Goal: Task Accomplishment & Management: Use online tool/utility

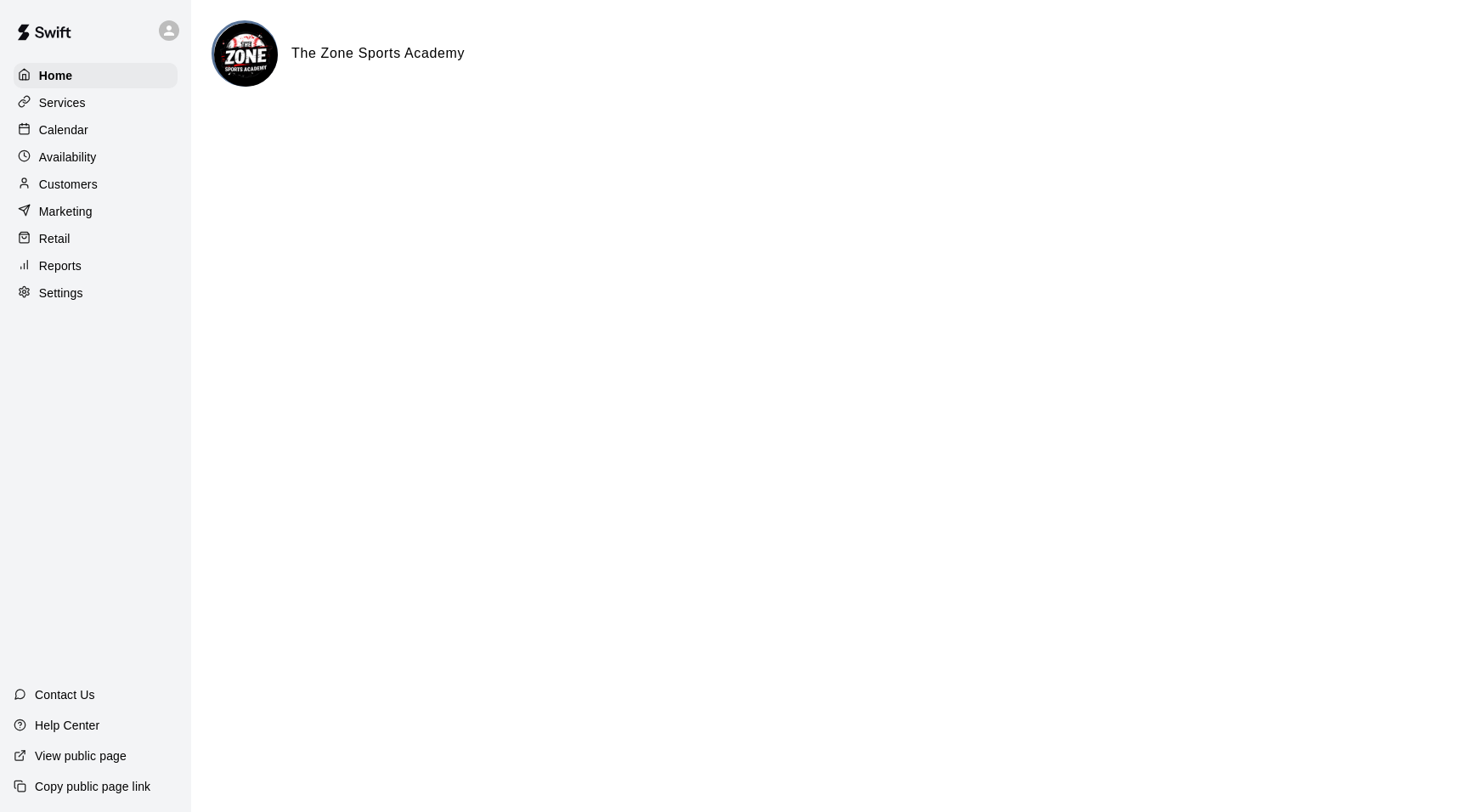
click at [82, 129] on p "Calendar" at bounding box center [63, 130] width 49 height 17
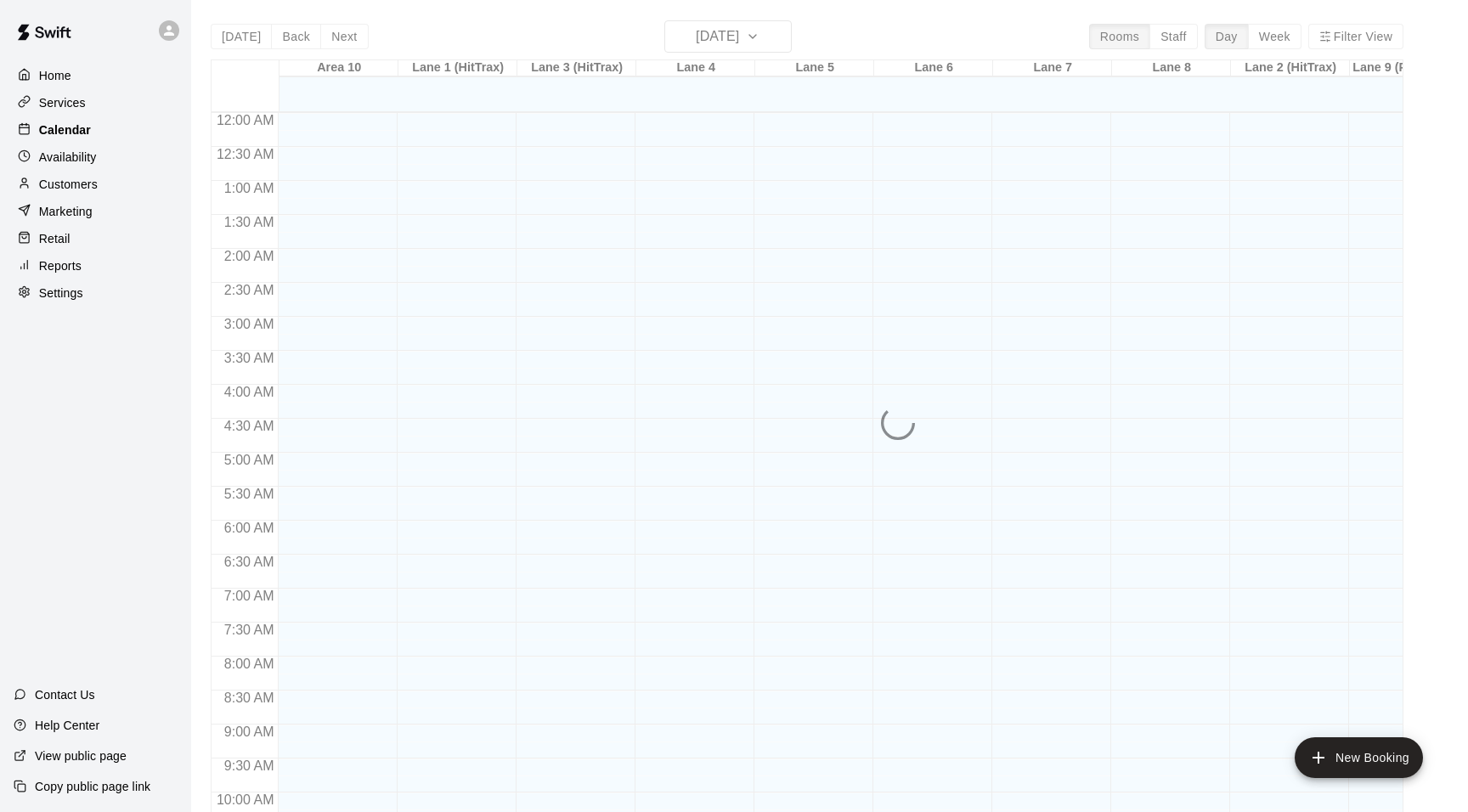
scroll to position [862, 0]
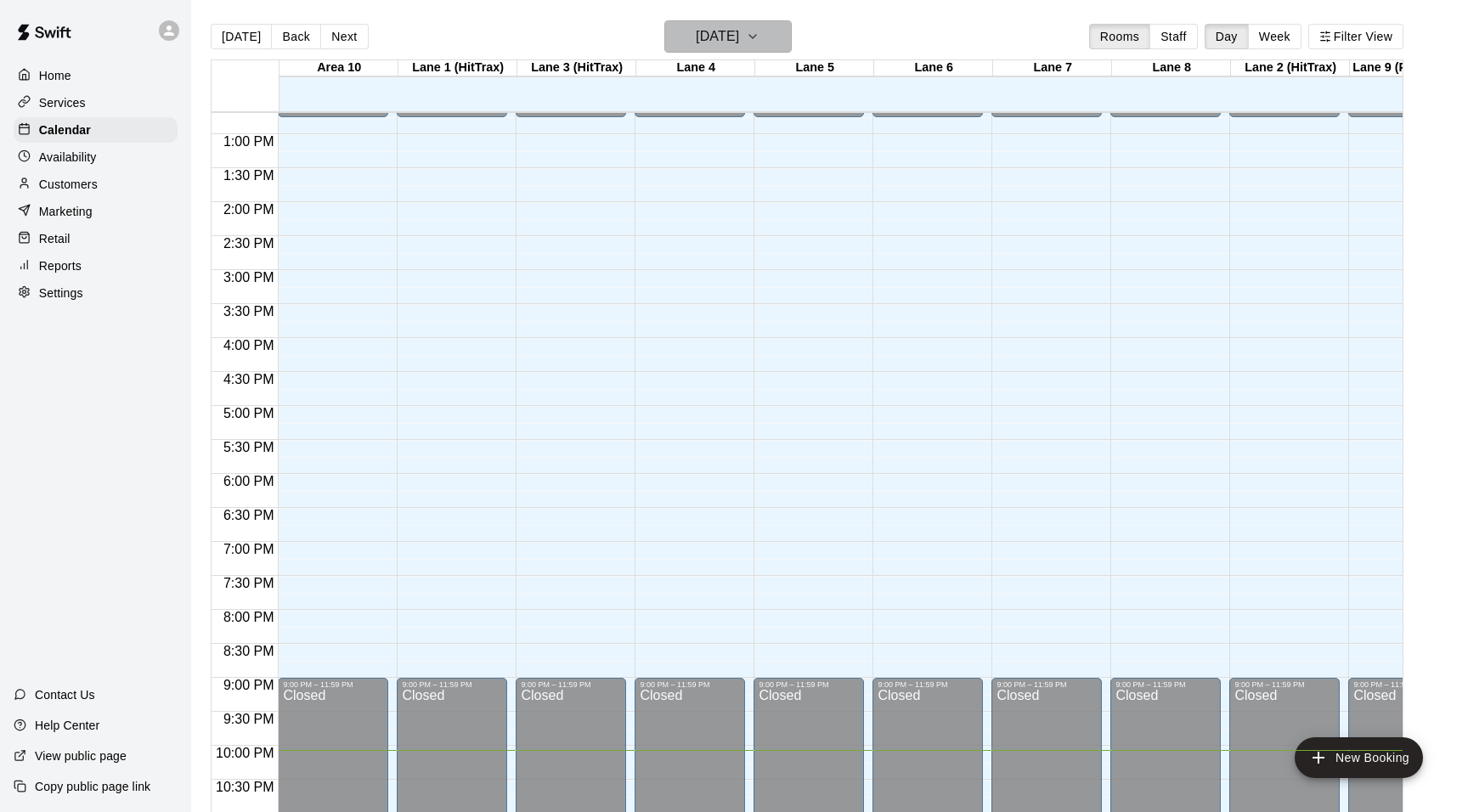
click at [760, 34] on icon "button" at bounding box center [752, 36] width 13 height 20
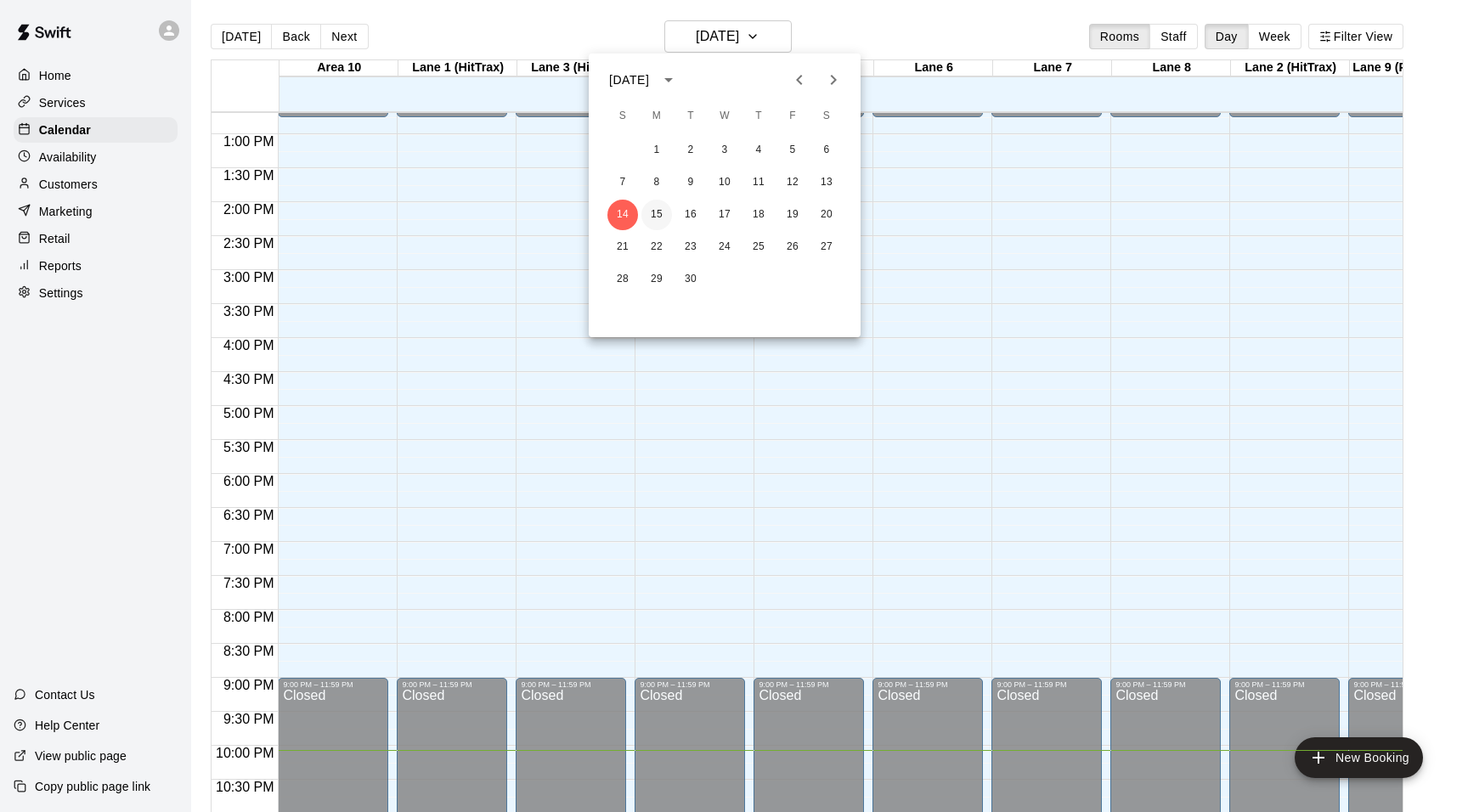
click at [663, 223] on button "15" at bounding box center [657, 214] width 31 height 31
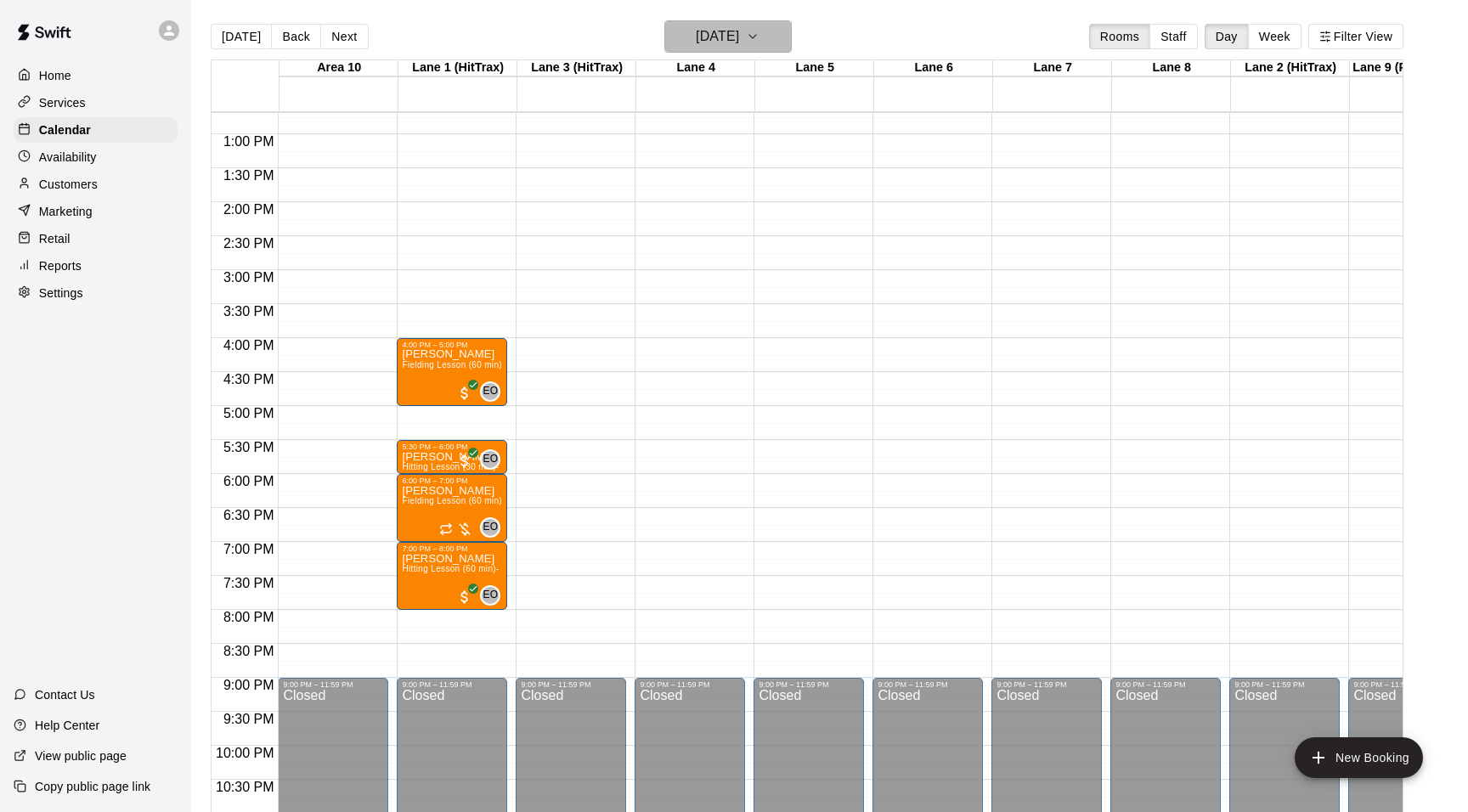
click at [760, 35] on icon "button" at bounding box center [752, 36] width 13 height 20
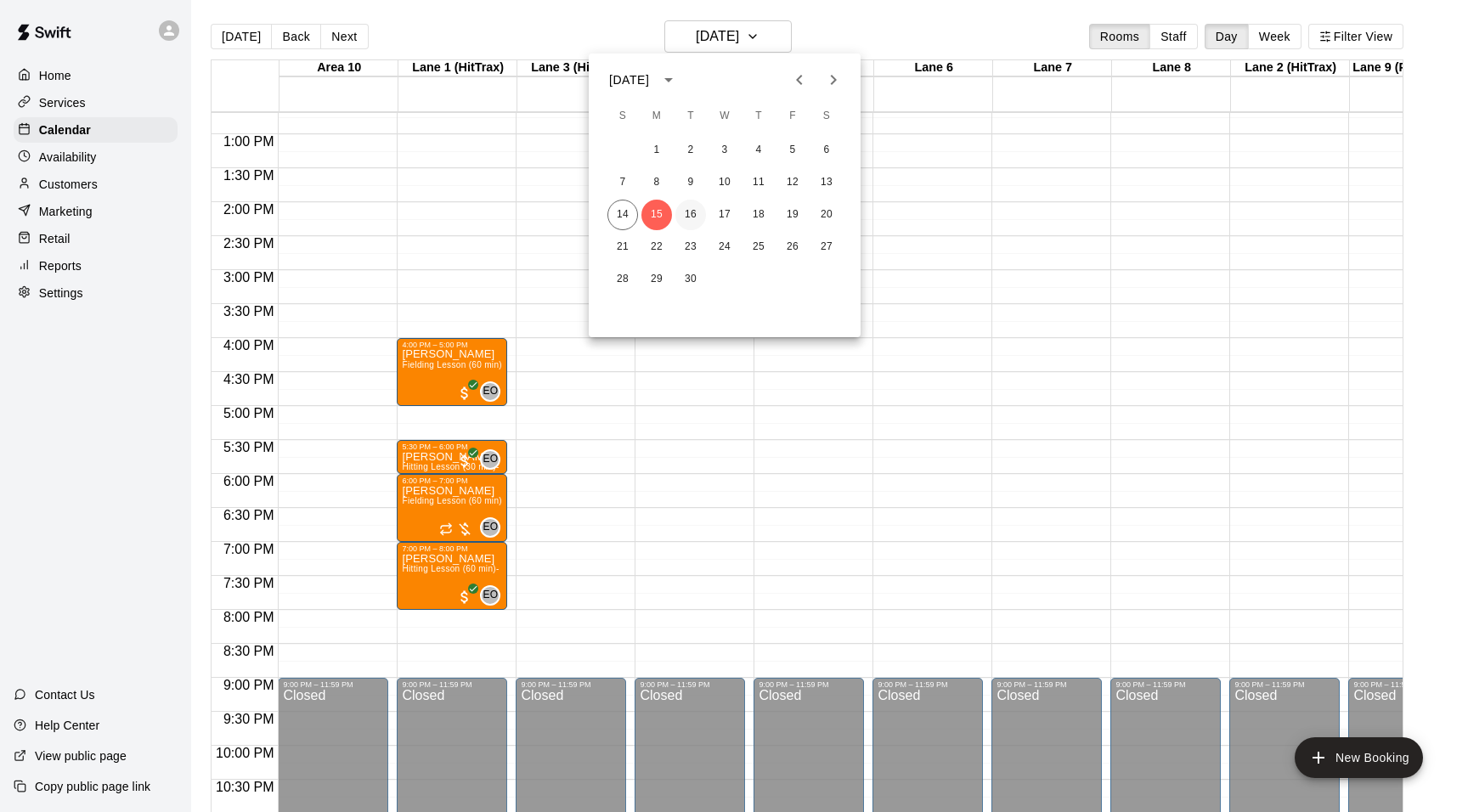
click at [694, 209] on button "16" at bounding box center [690, 214] width 31 height 31
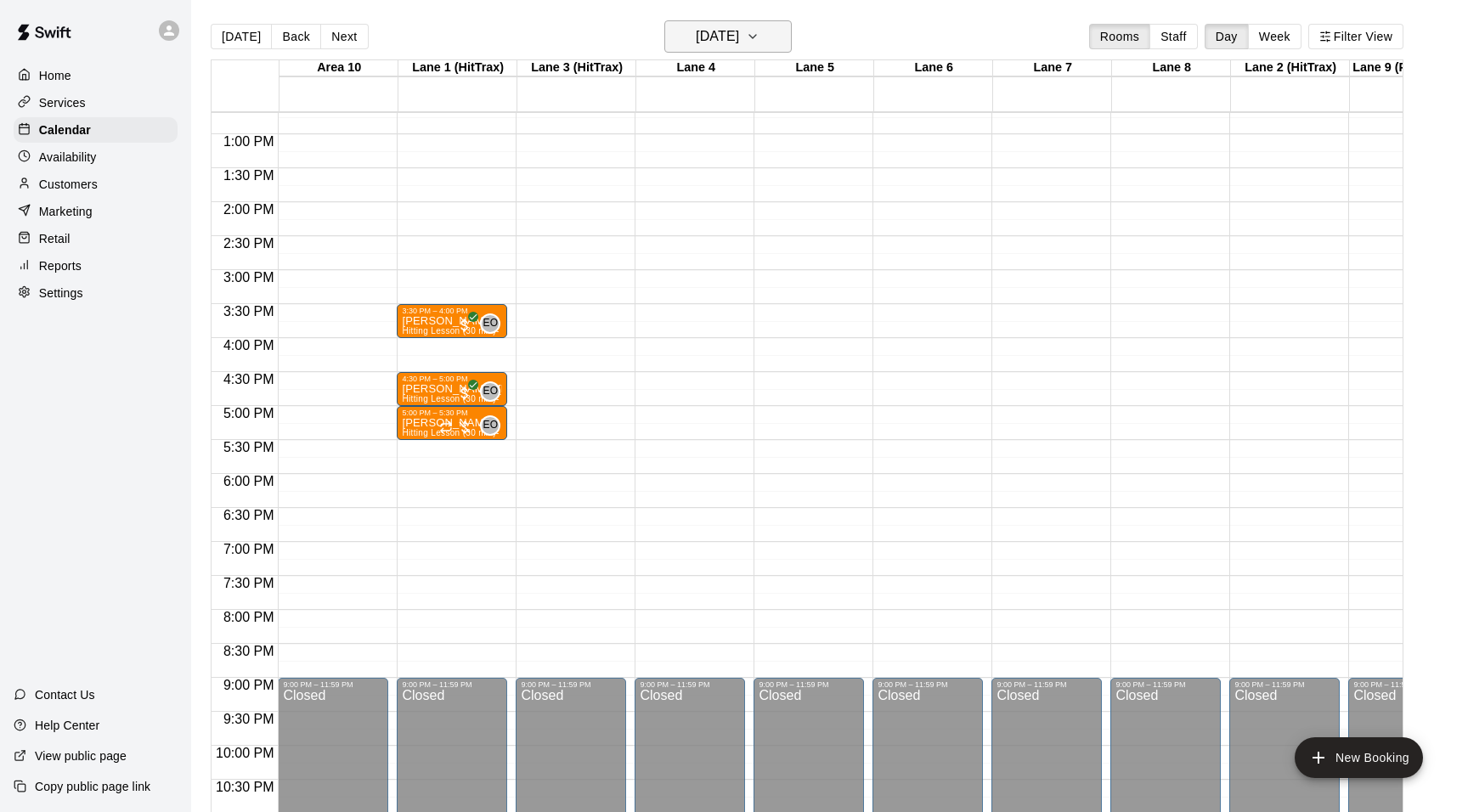
click at [760, 36] on icon "button" at bounding box center [752, 36] width 13 height 20
click at [727, 211] on button "17" at bounding box center [725, 214] width 31 height 31
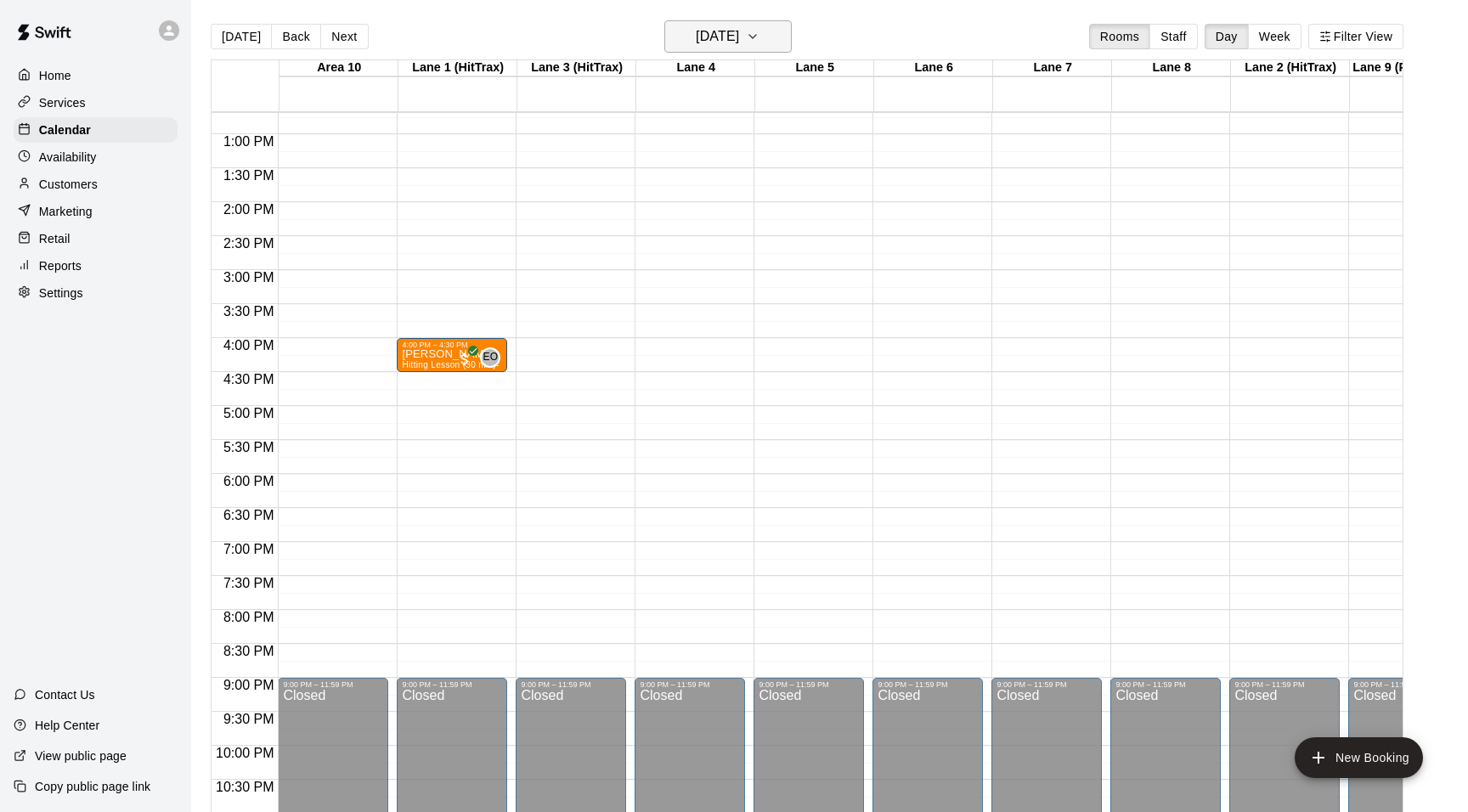
click at [760, 35] on icon "button" at bounding box center [752, 36] width 13 height 20
click at [756, 213] on button "18" at bounding box center [758, 214] width 31 height 31
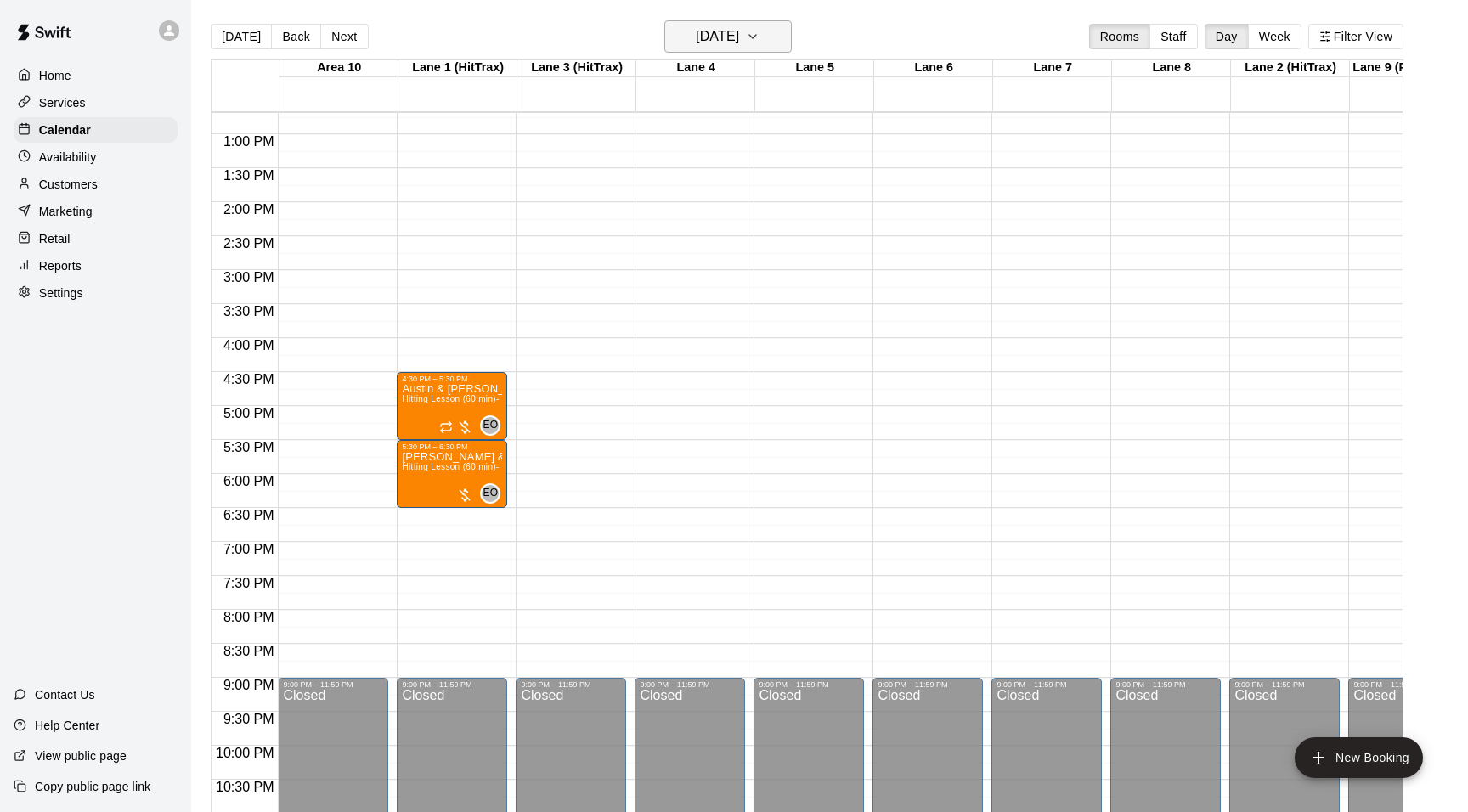
click at [760, 35] on icon "button" at bounding box center [752, 36] width 13 height 20
click at [786, 211] on button "19" at bounding box center [793, 214] width 31 height 31
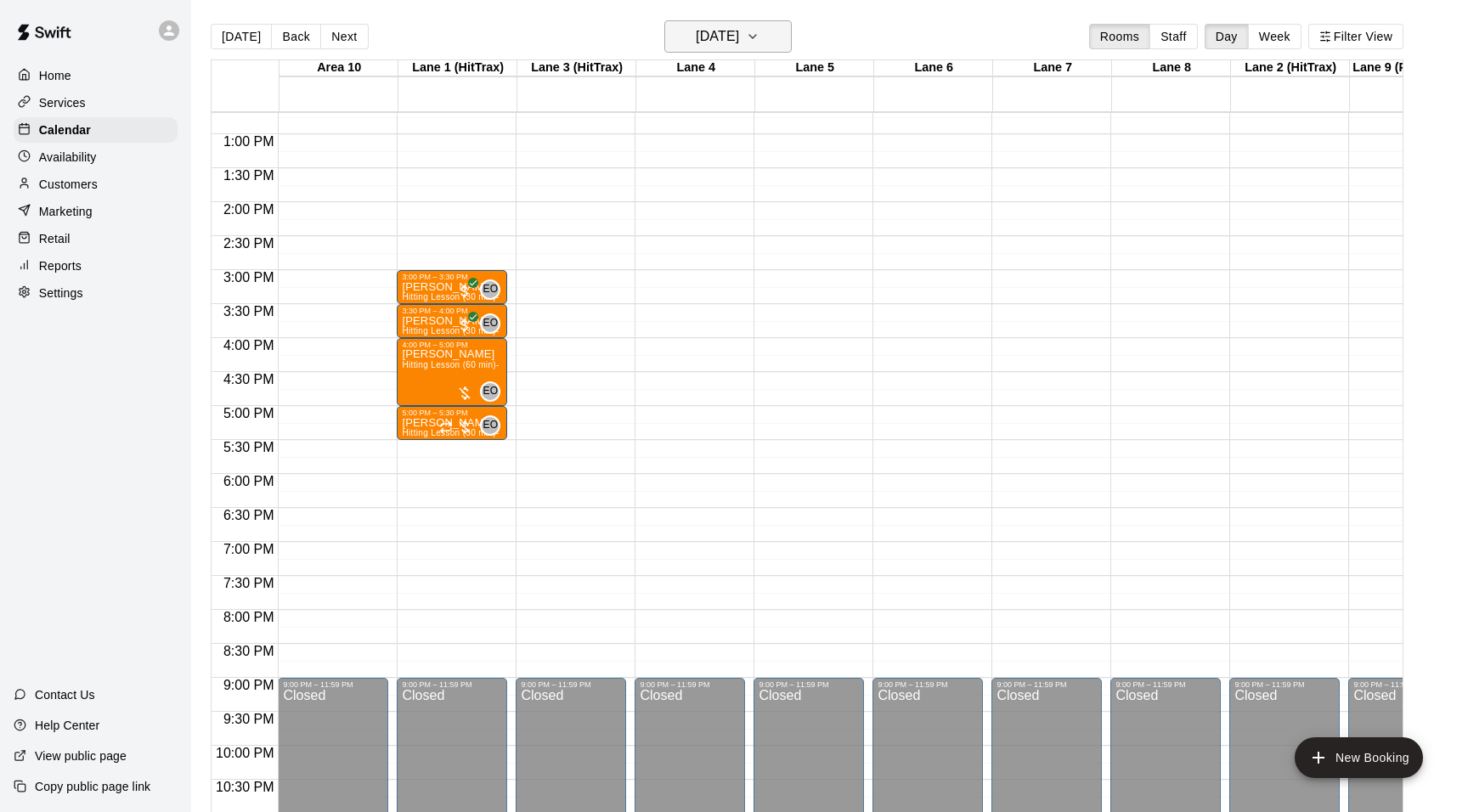
click at [760, 35] on icon "button" at bounding box center [752, 36] width 13 height 20
click at [726, 212] on button "17" at bounding box center [725, 214] width 31 height 31
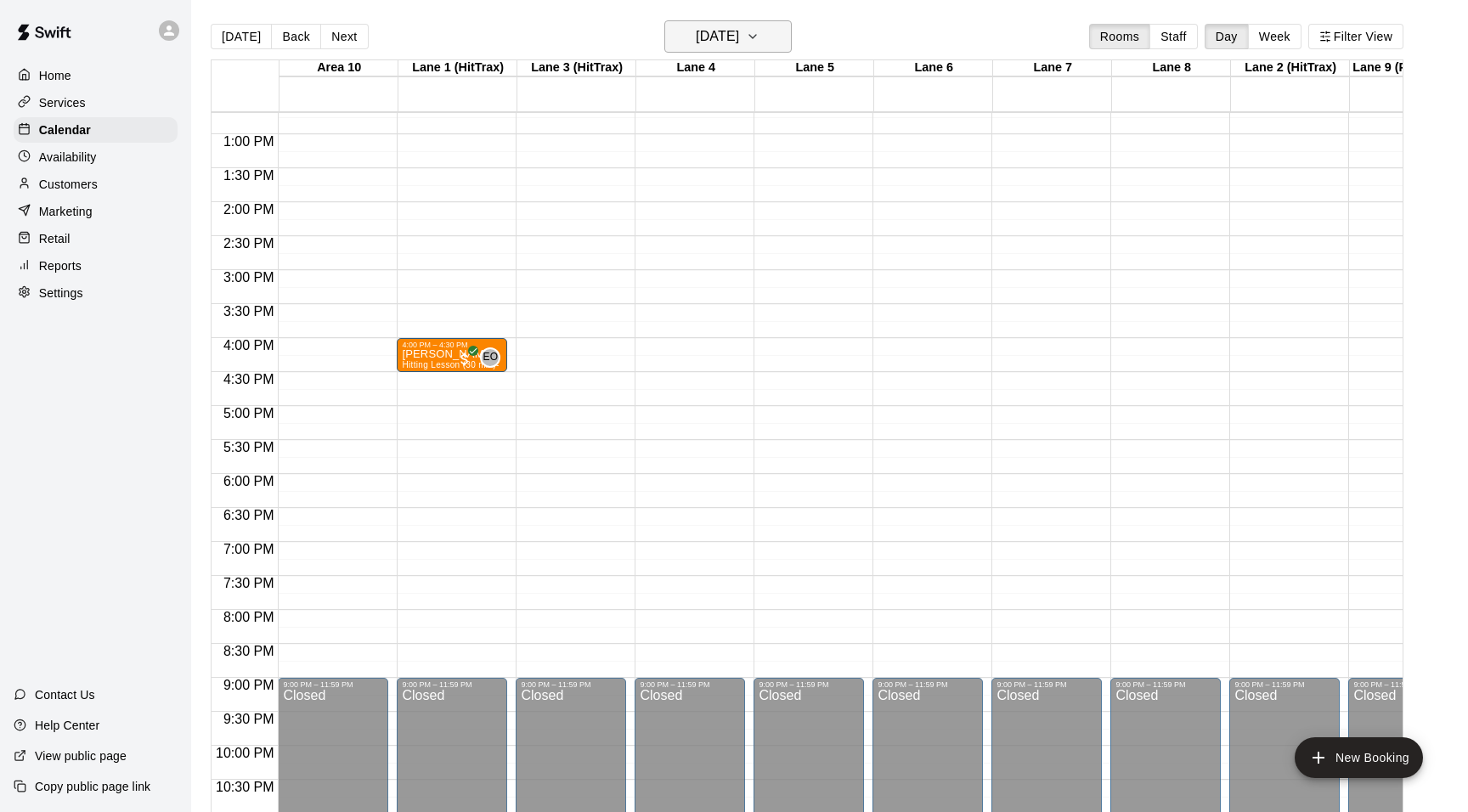
click at [760, 36] on icon "button" at bounding box center [752, 36] width 13 height 20
click at [693, 216] on button "16" at bounding box center [690, 214] width 31 height 31
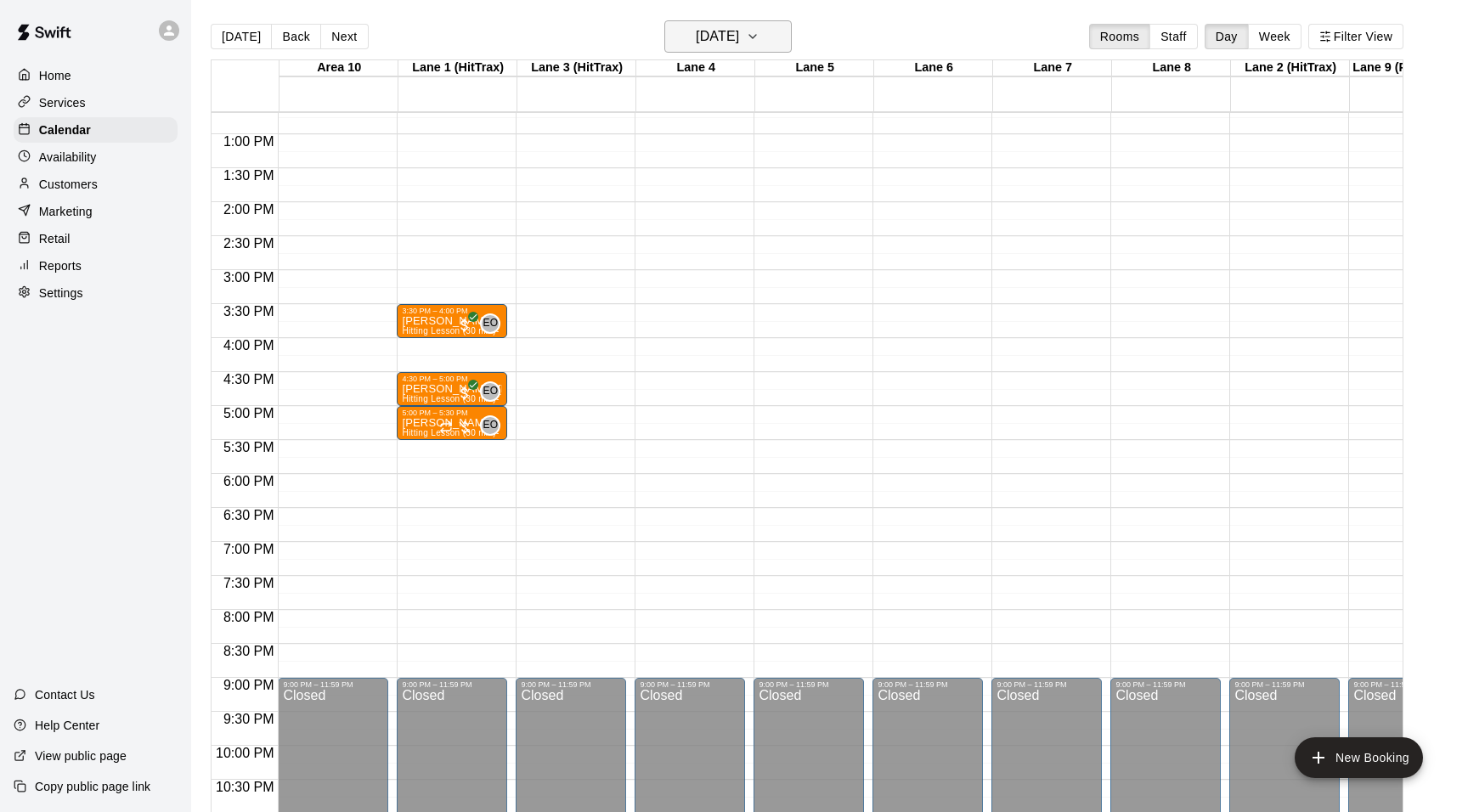
click at [760, 41] on icon "button" at bounding box center [752, 36] width 13 height 20
click at [660, 207] on button "15" at bounding box center [657, 214] width 31 height 31
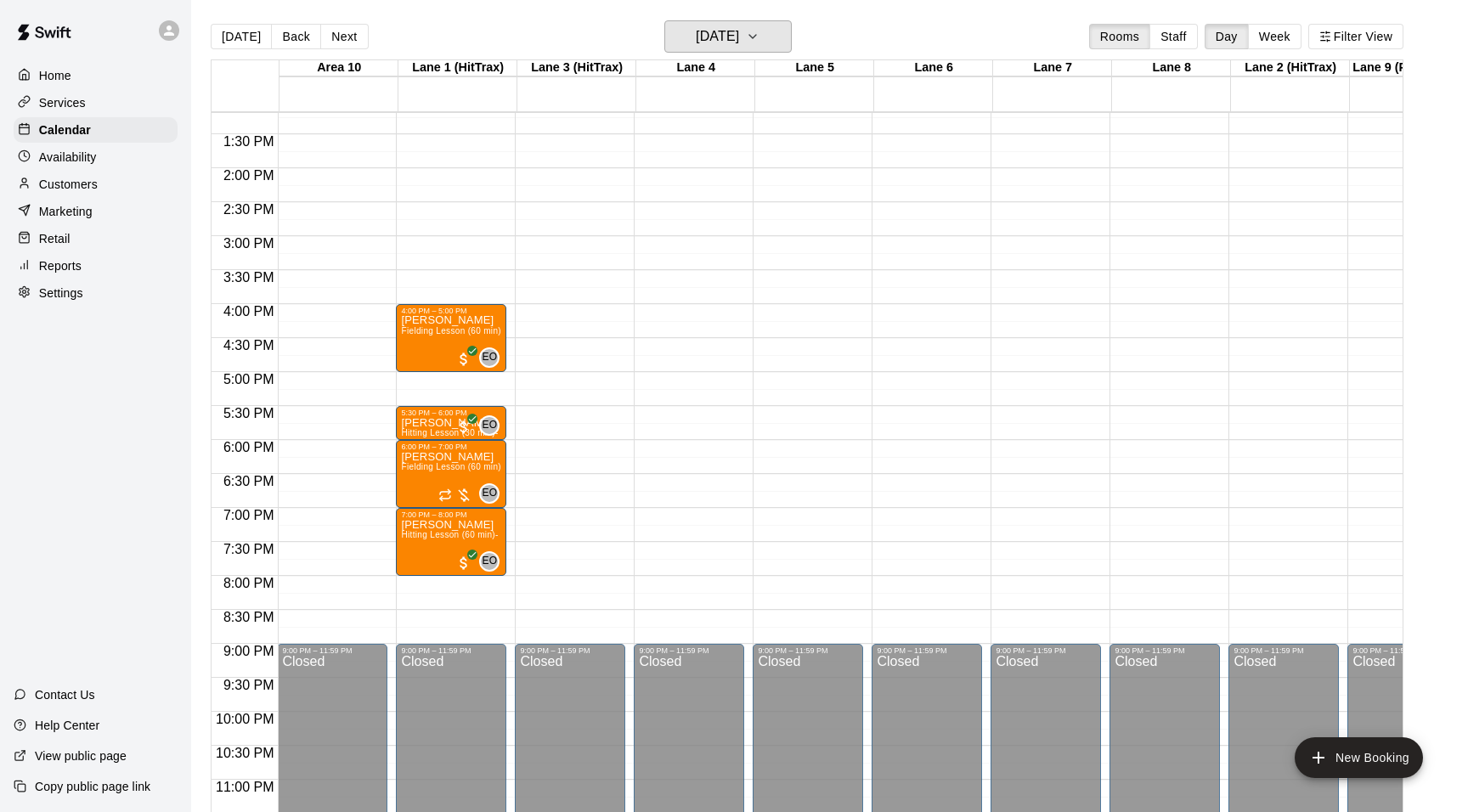
scroll to position [0, 1]
click at [760, 35] on icon "button" at bounding box center [752, 36] width 13 height 20
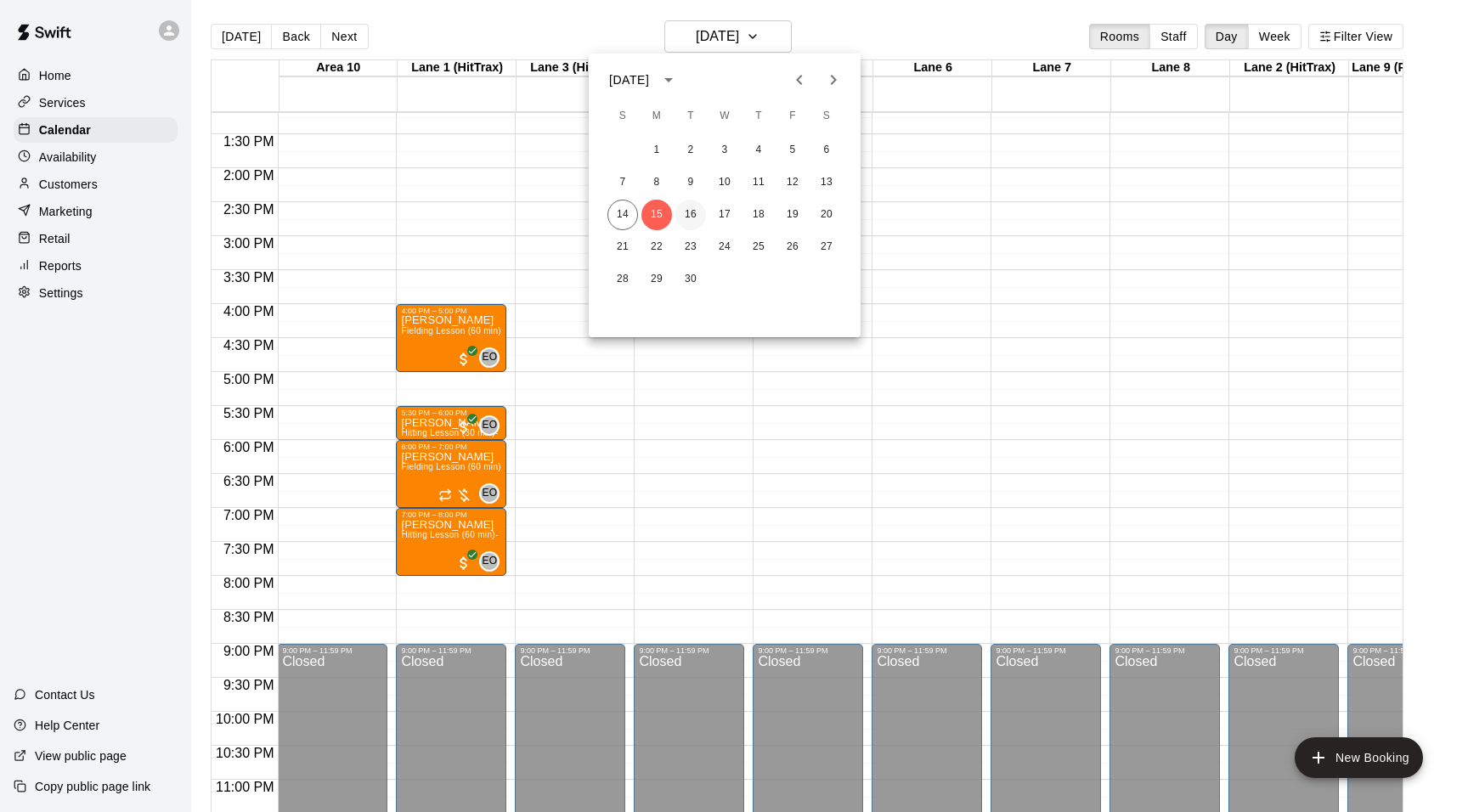
click at [694, 206] on button "16" at bounding box center [690, 214] width 31 height 31
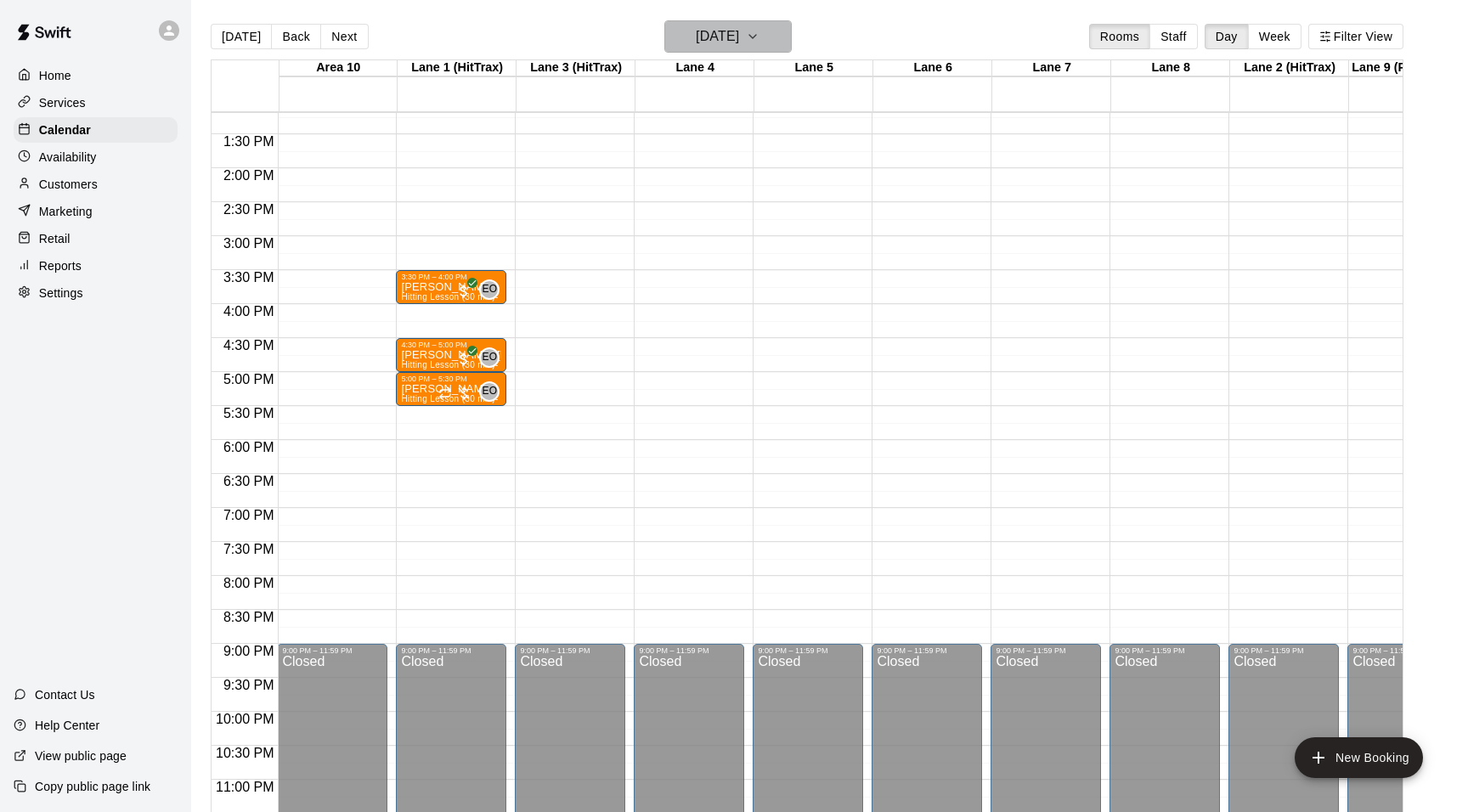
click at [760, 31] on icon "button" at bounding box center [752, 36] width 13 height 20
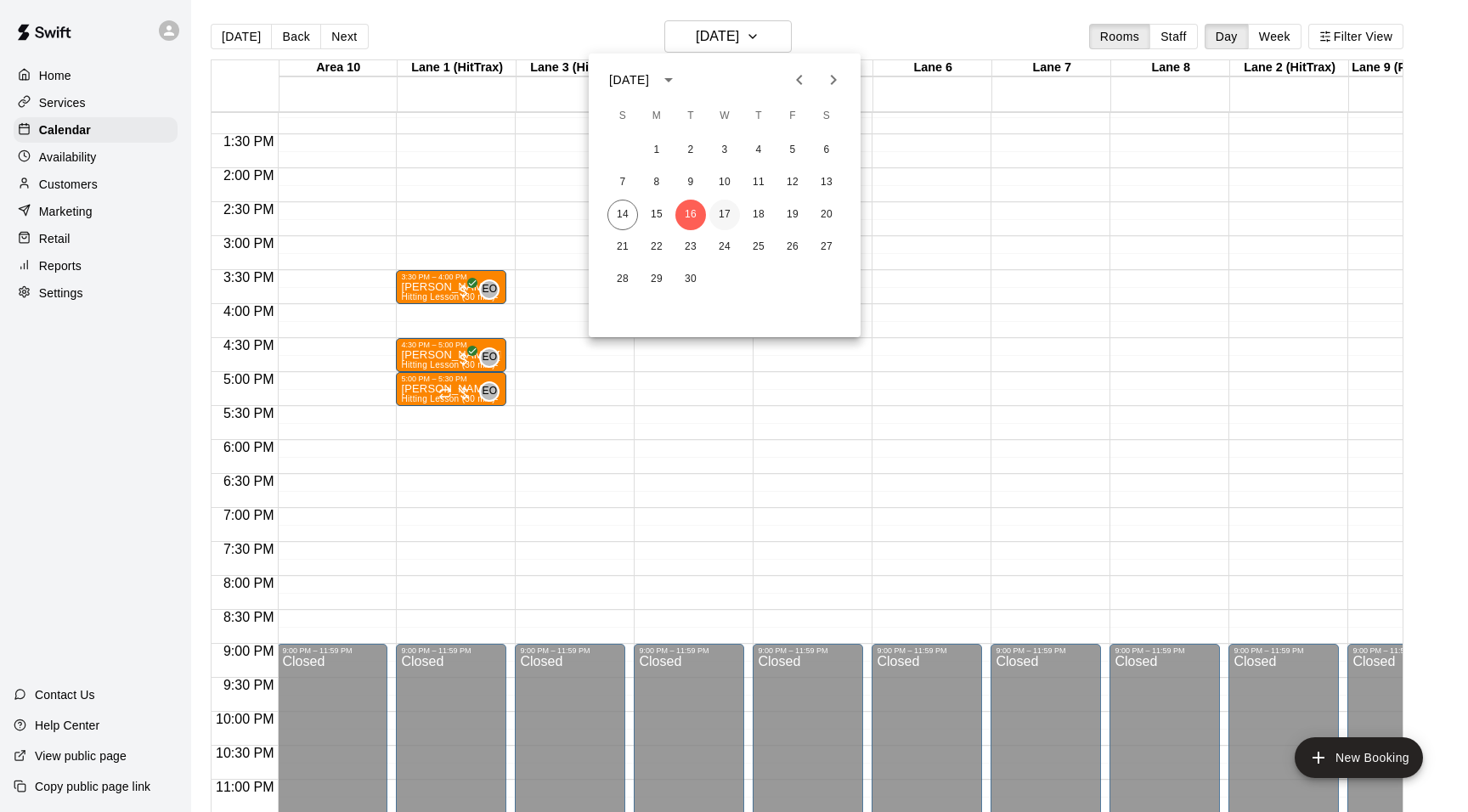
click at [722, 205] on button "17" at bounding box center [725, 214] width 31 height 31
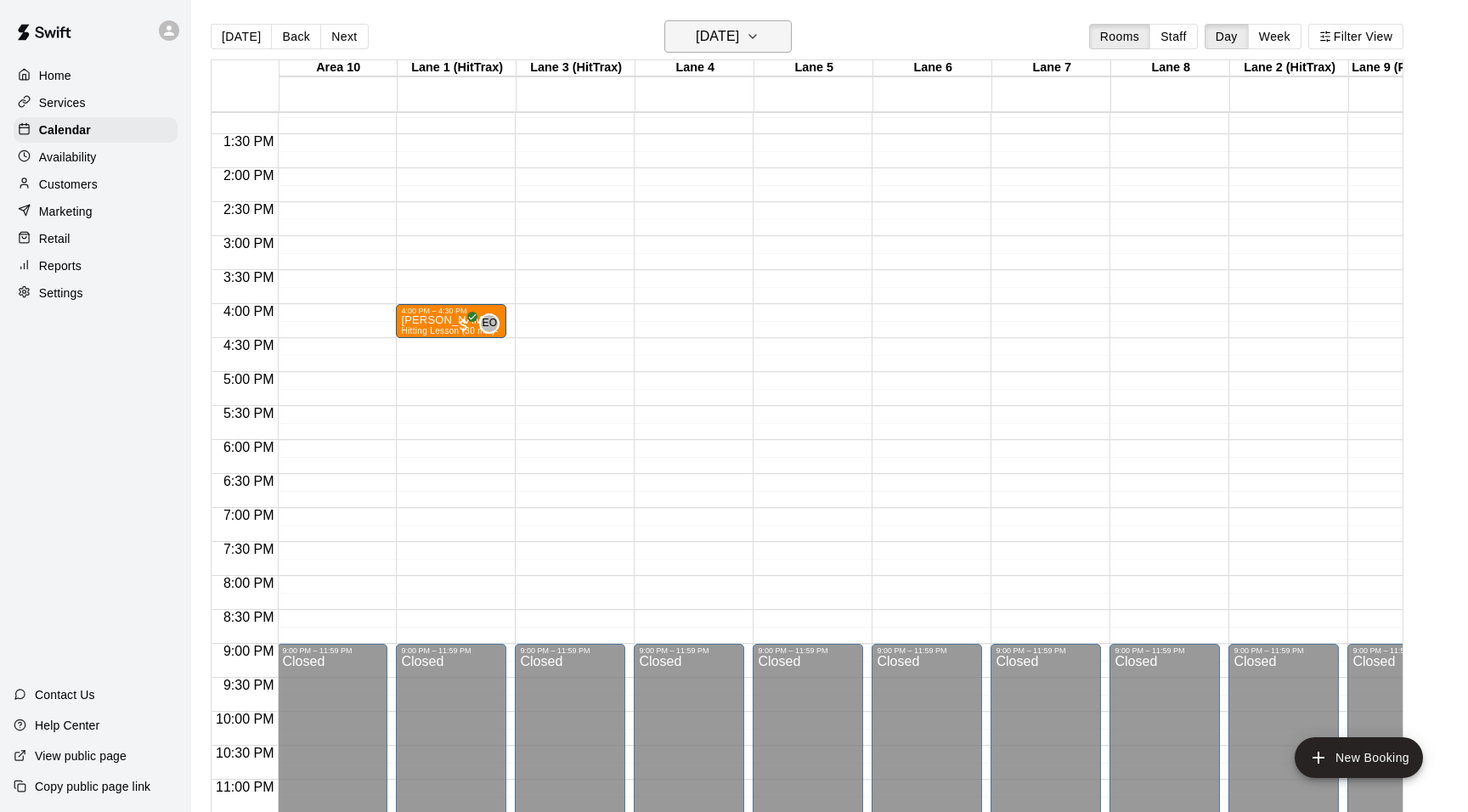
click at [781, 37] on button "[DATE]" at bounding box center [728, 36] width 128 height 33
click at [756, 210] on button "18" at bounding box center [758, 214] width 31 height 31
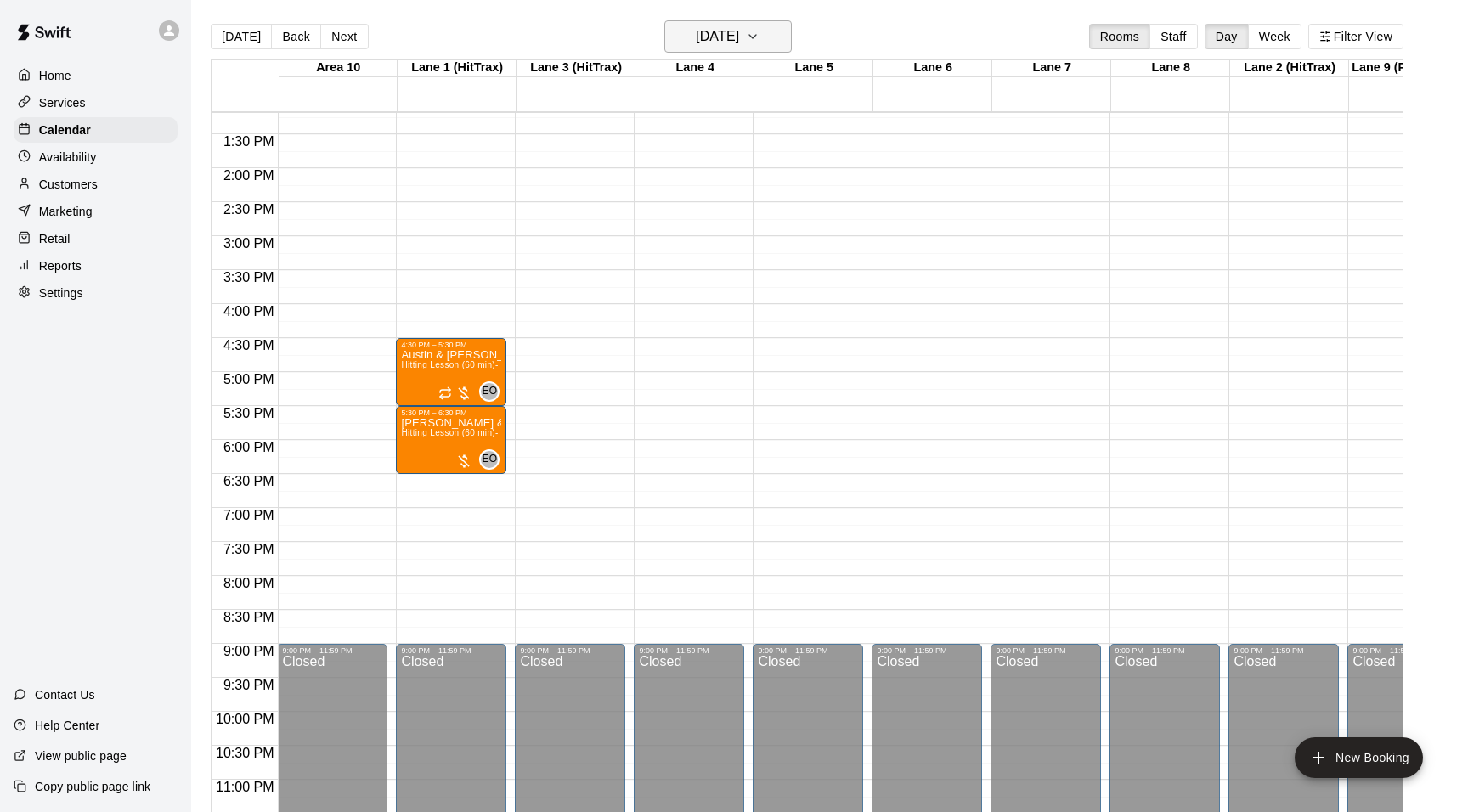
click at [760, 34] on icon "button" at bounding box center [752, 36] width 13 height 20
click at [722, 227] on button "17" at bounding box center [725, 214] width 31 height 31
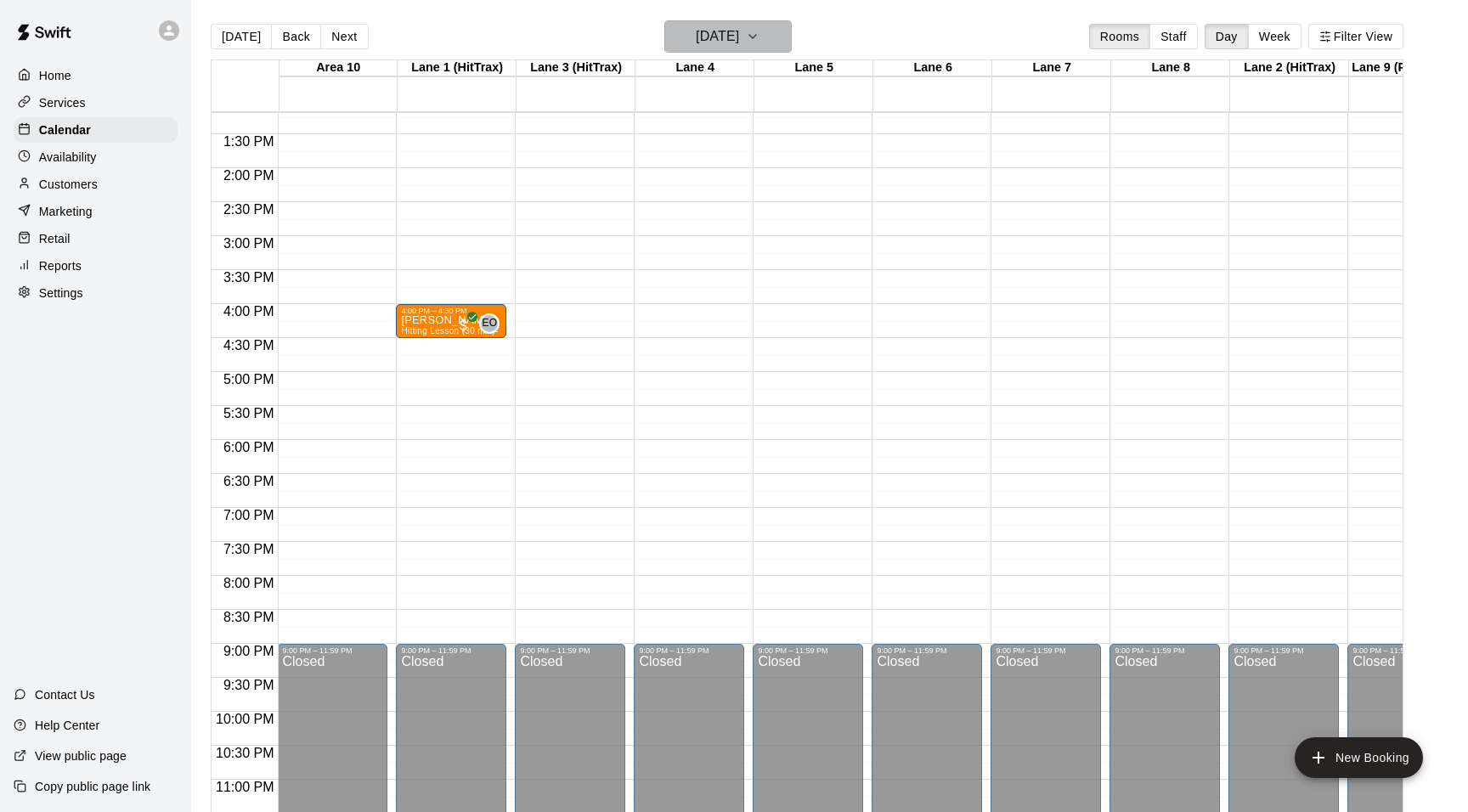
click at [756, 38] on icon "button" at bounding box center [753, 37] width 7 height 4
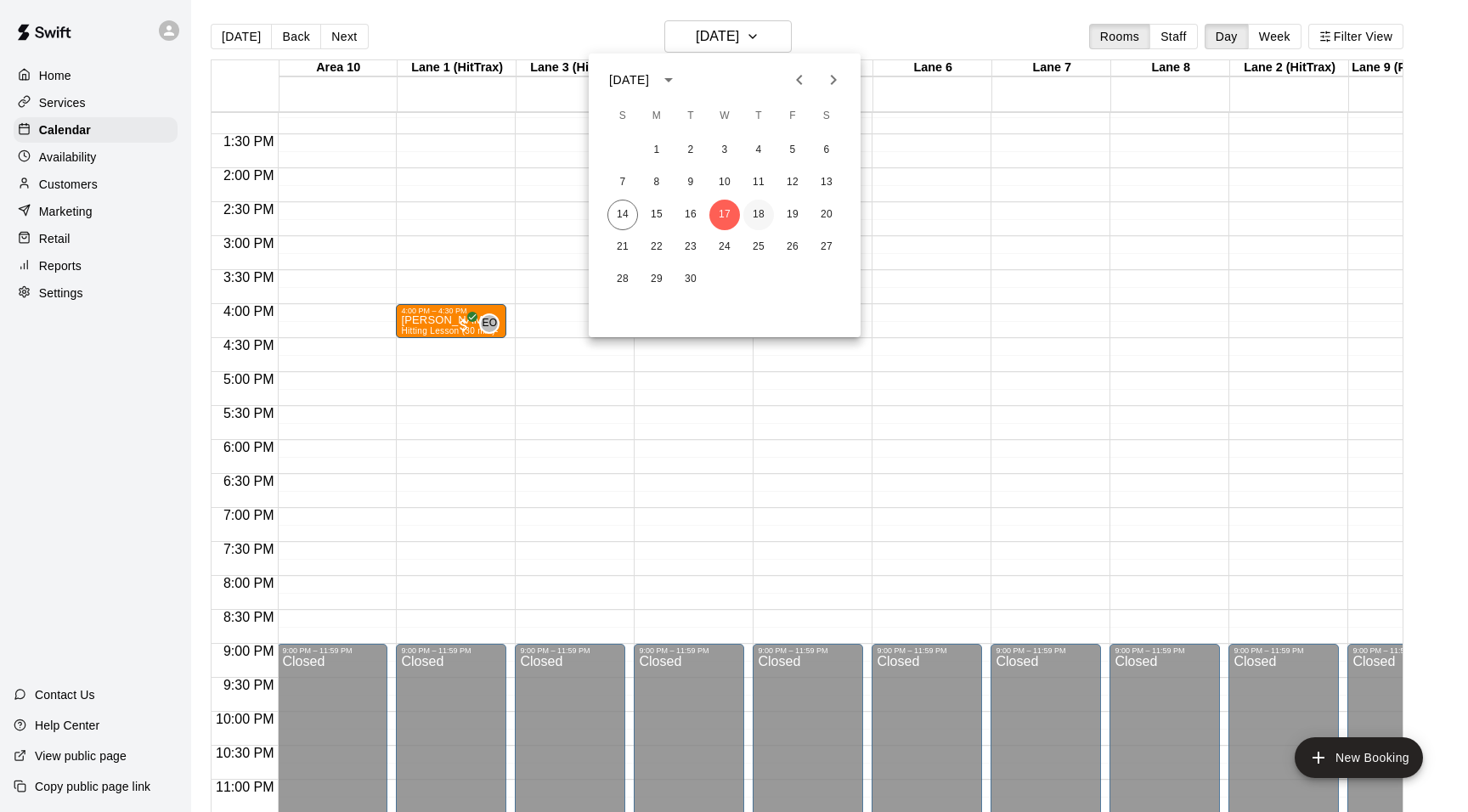
click at [759, 214] on button "18" at bounding box center [758, 214] width 31 height 31
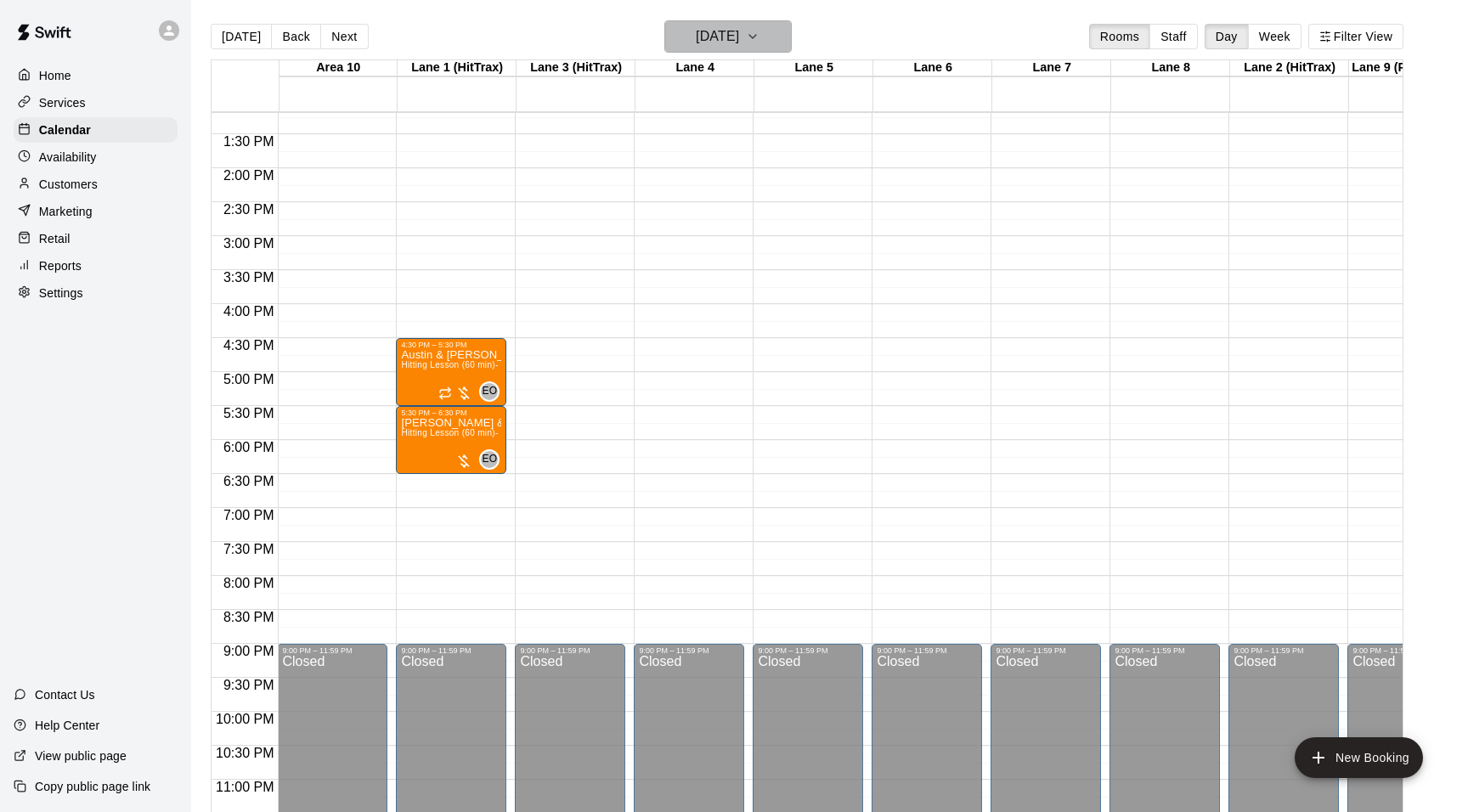
click at [760, 34] on icon "button" at bounding box center [752, 36] width 13 height 20
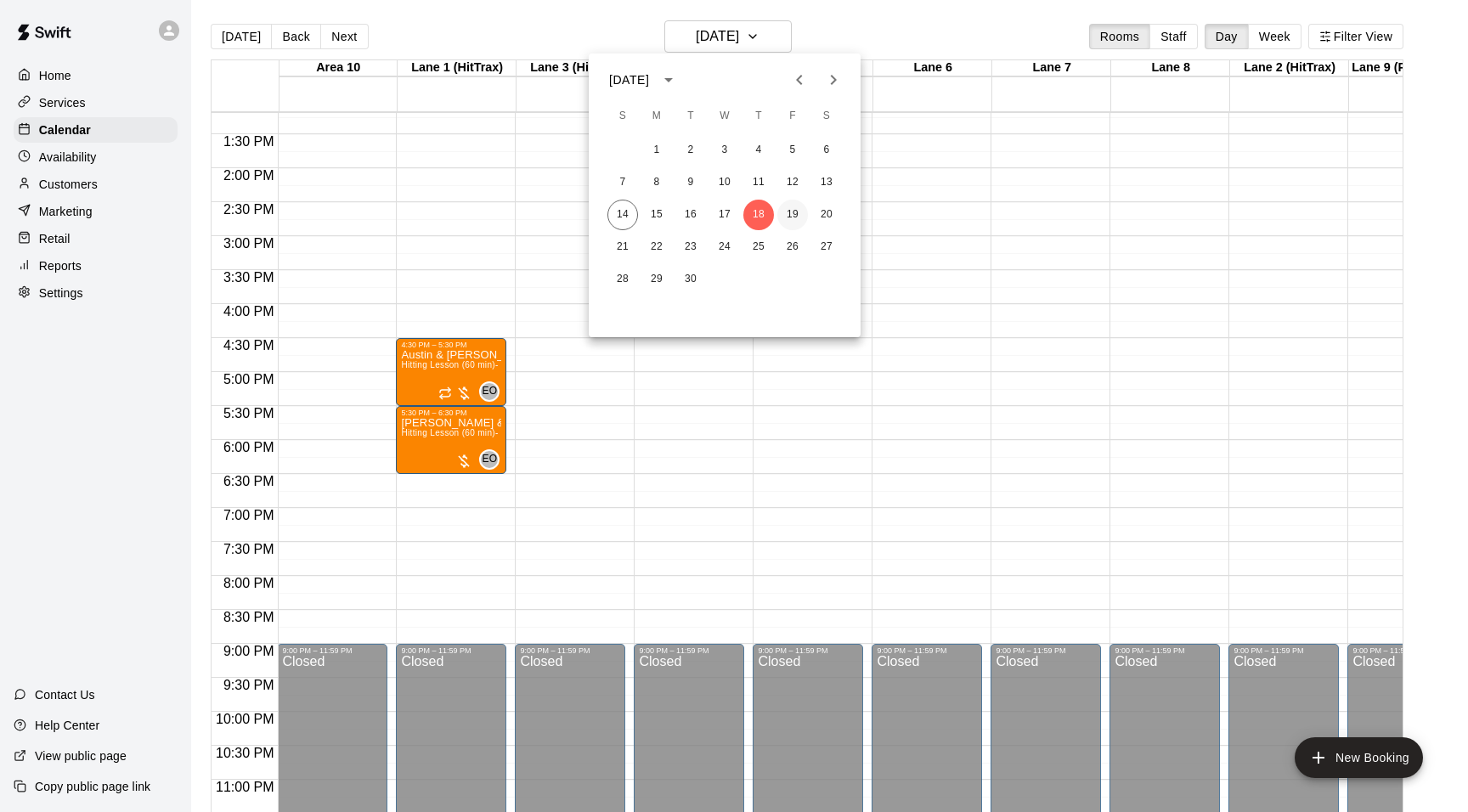
click at [792, 202] on button "19" at bounding box center [793, 214] width 31 height 31
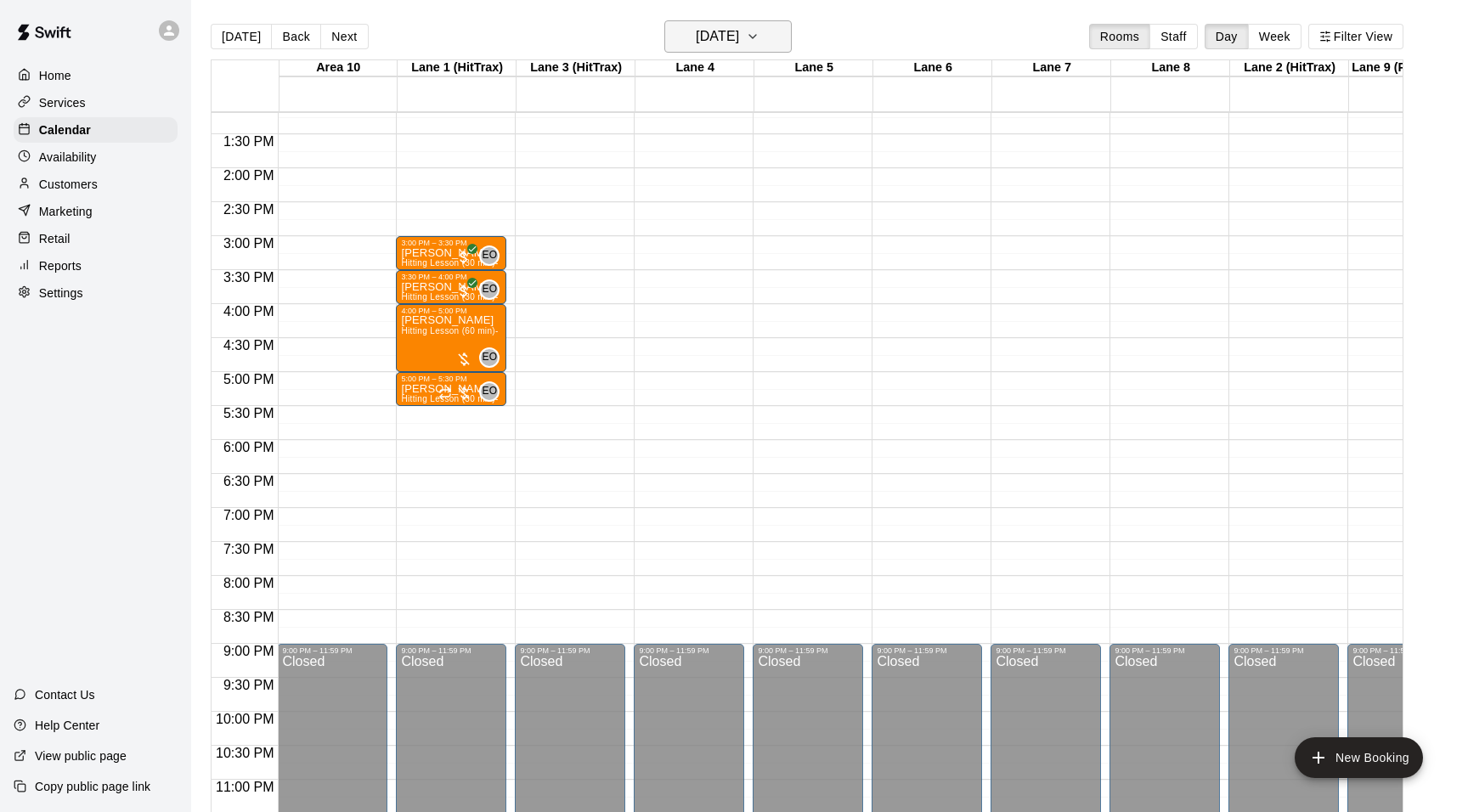
click at [779, 40] on button "[DATE]" at bounding box center [728, 36] width 128 height 33
click at [823, 216] on button "20" at bounding box center [826, 214] width 31 height 31
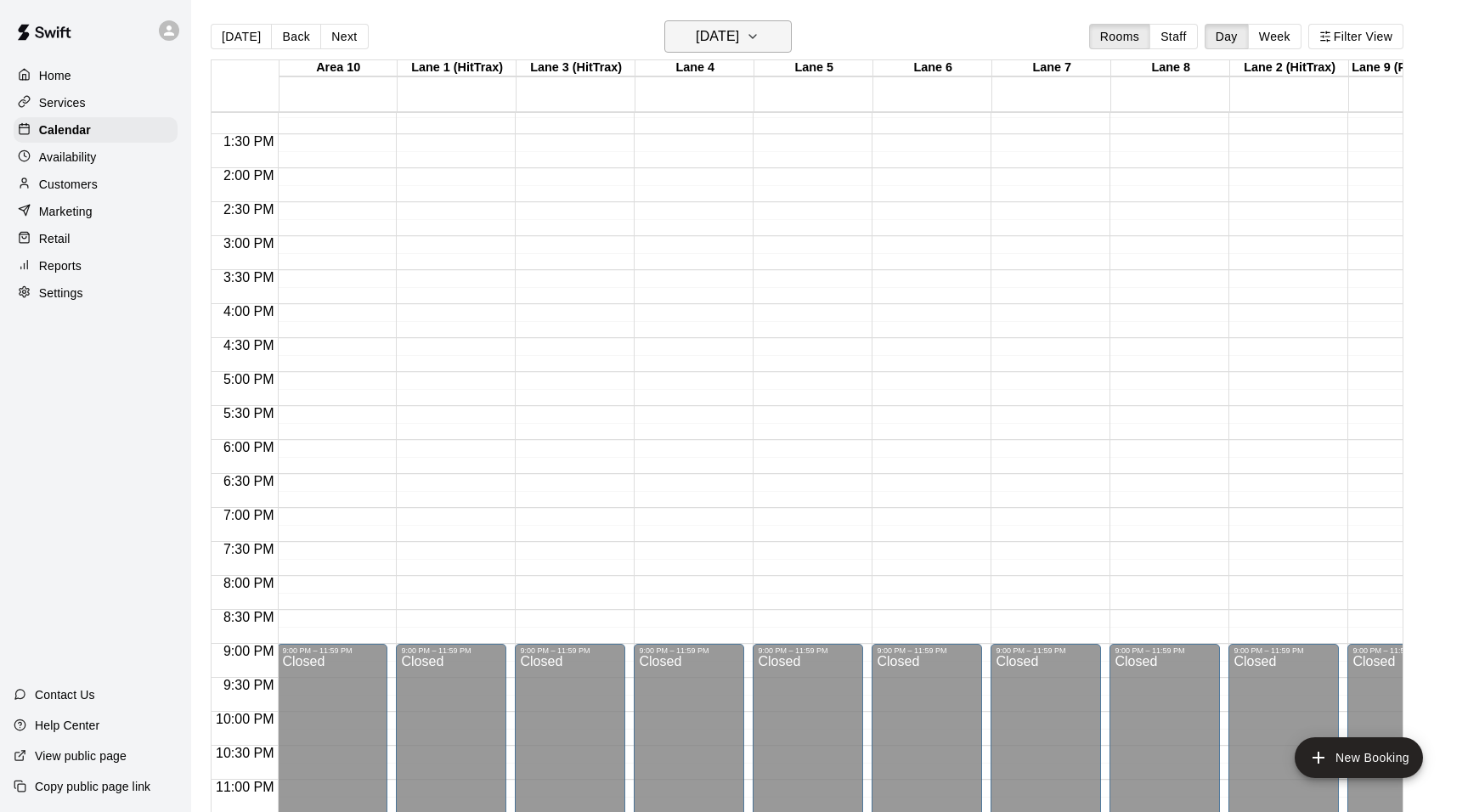
click at [760, 47] on icon "button" at bounding box center [752, 36] width 13 height 20
click at [652, 213] on button "15" at bounding box center [657, 214] width 31 height 31
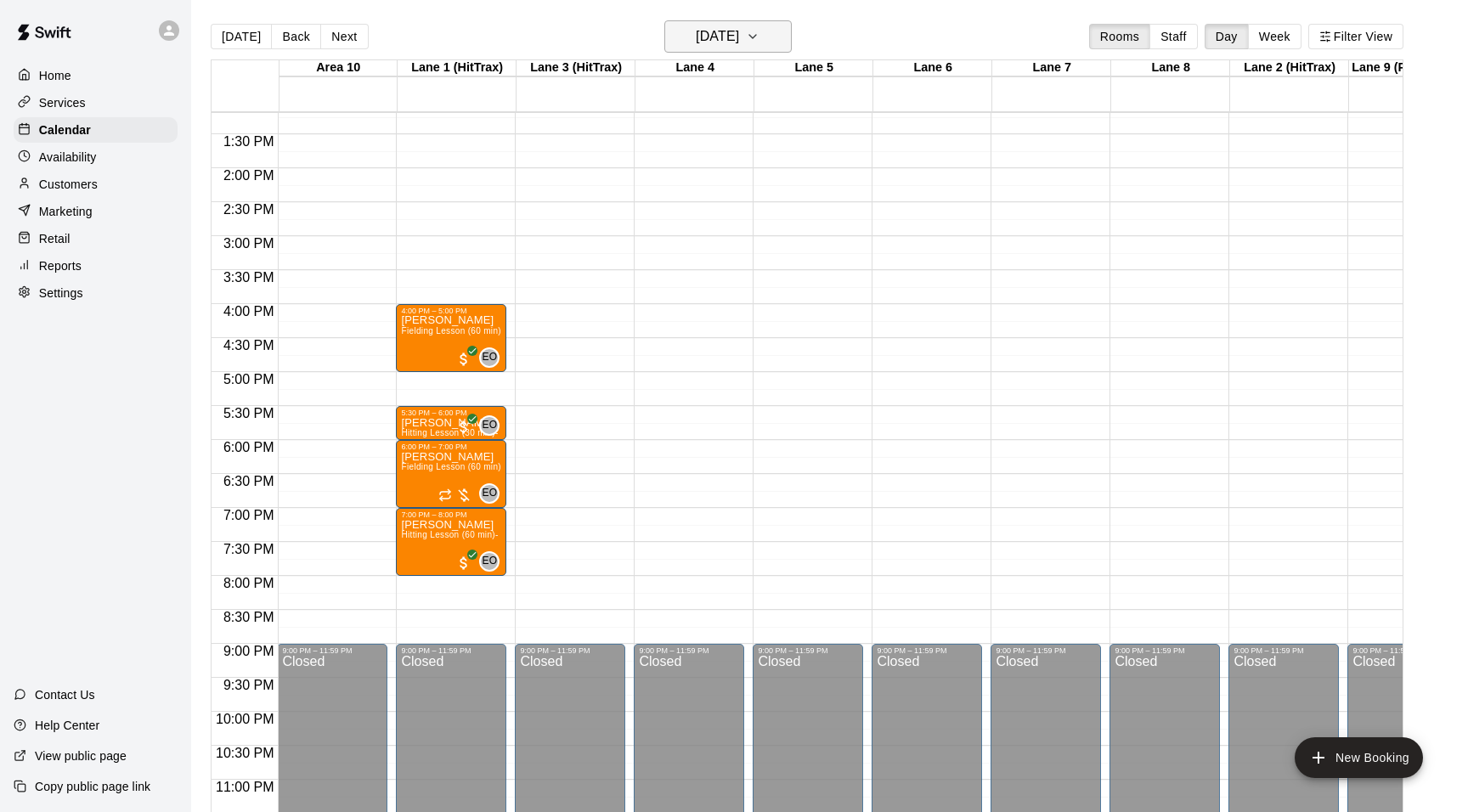
click at [760, 42] on icon "button" at bounding box center [752, 36] width 13 height 20
click at [654, 176] on button "8" at bounding box center [657, 183] width 31 height 31
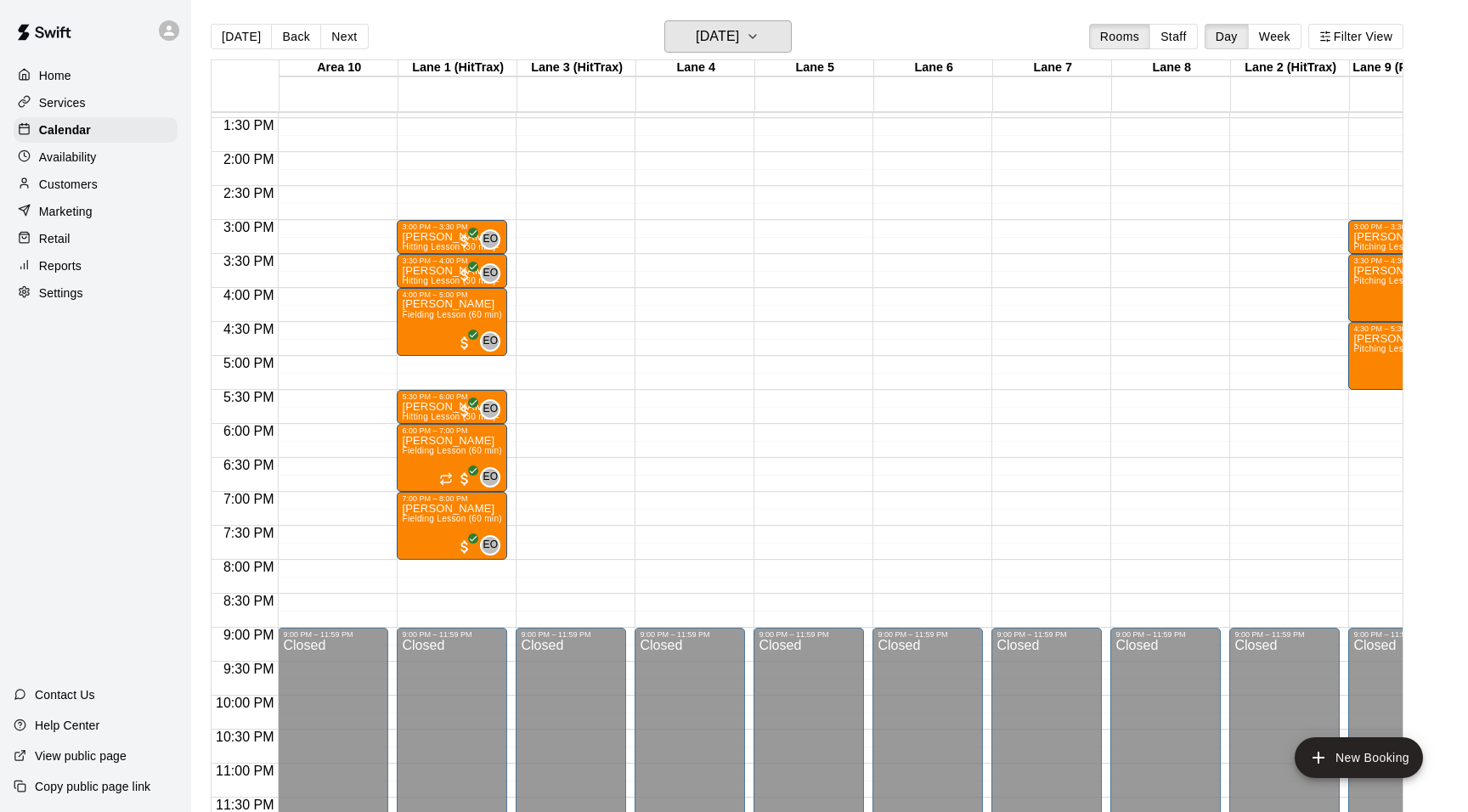
scroll to position [913, 0]
click at [760, 37] on icon "button" at bounding box center [752, 36] width 13 height 20
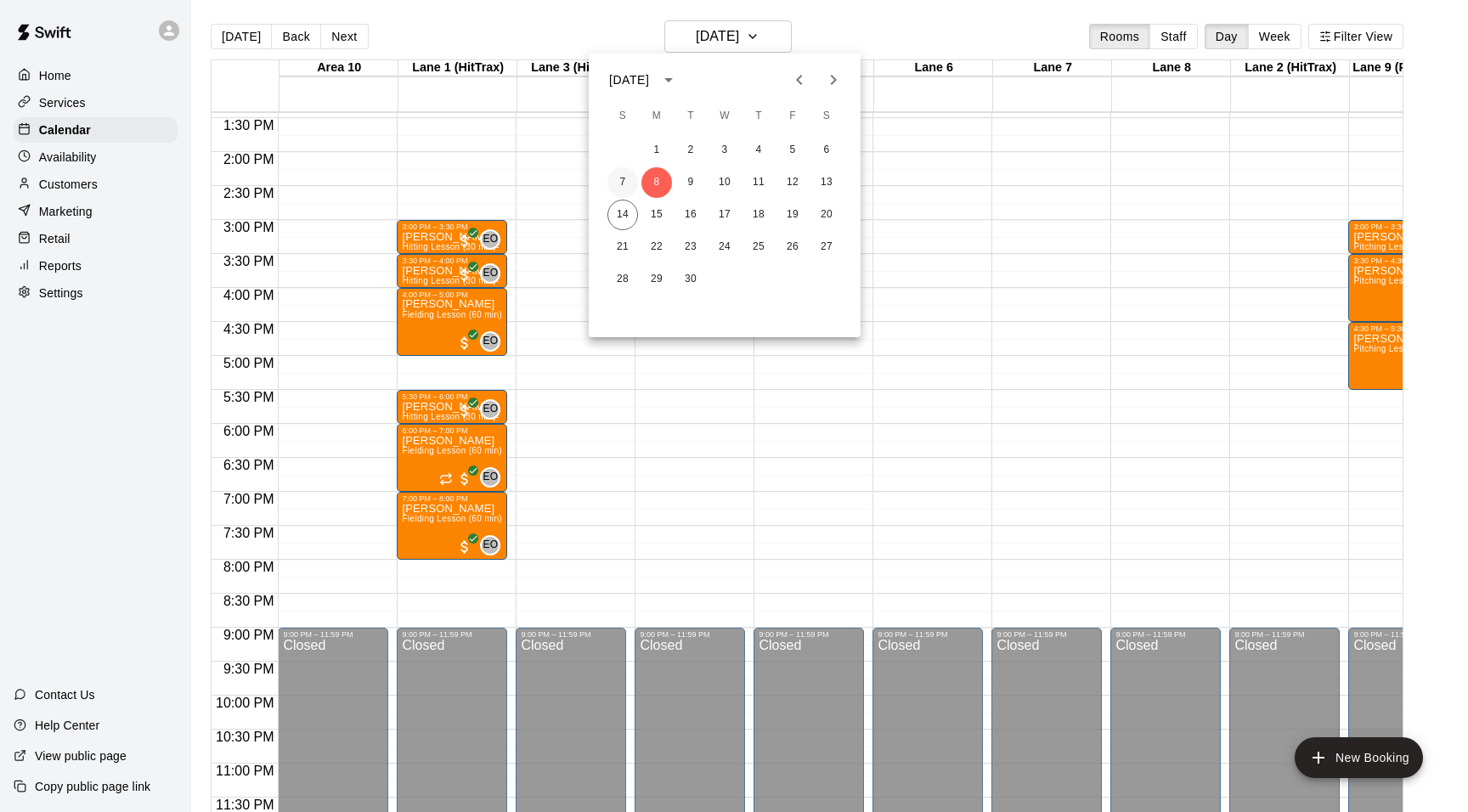
click at [628, 184] on button "7" at bounding box center [622, 183] width 31 height 31
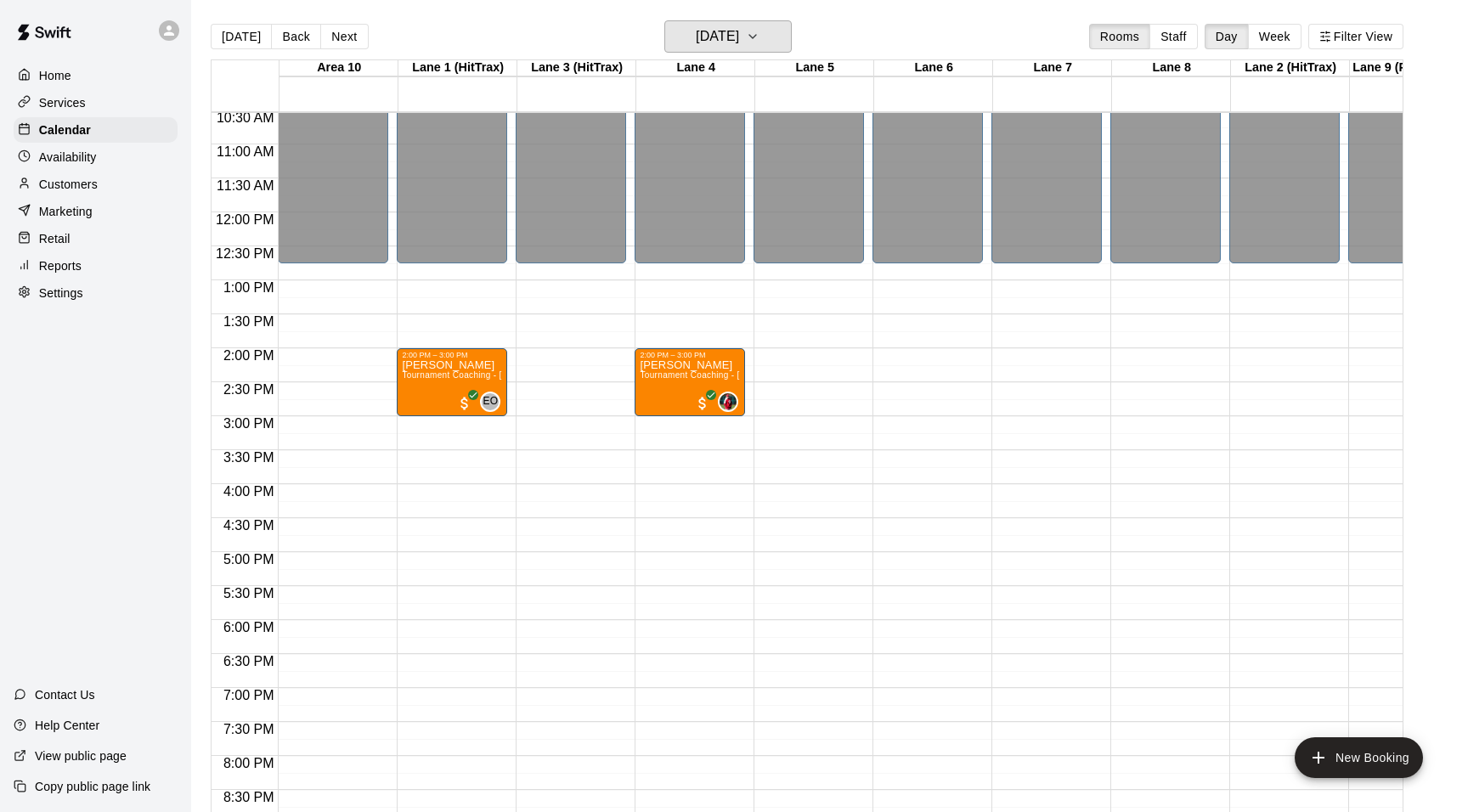
scroll to position [709, 0]
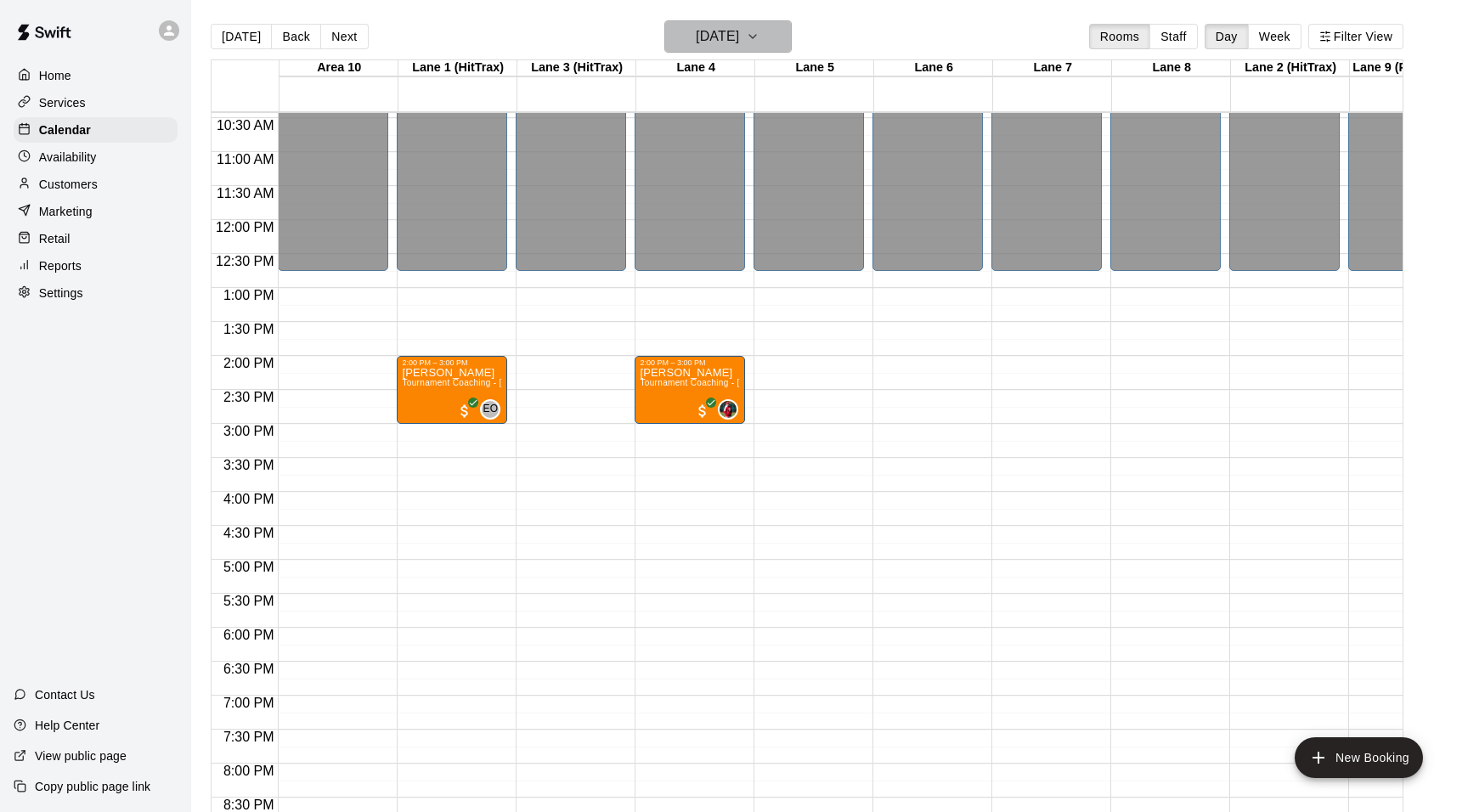
click at [760, 38] on icon "button" at bounding box center [752, 36] width 13 height 20
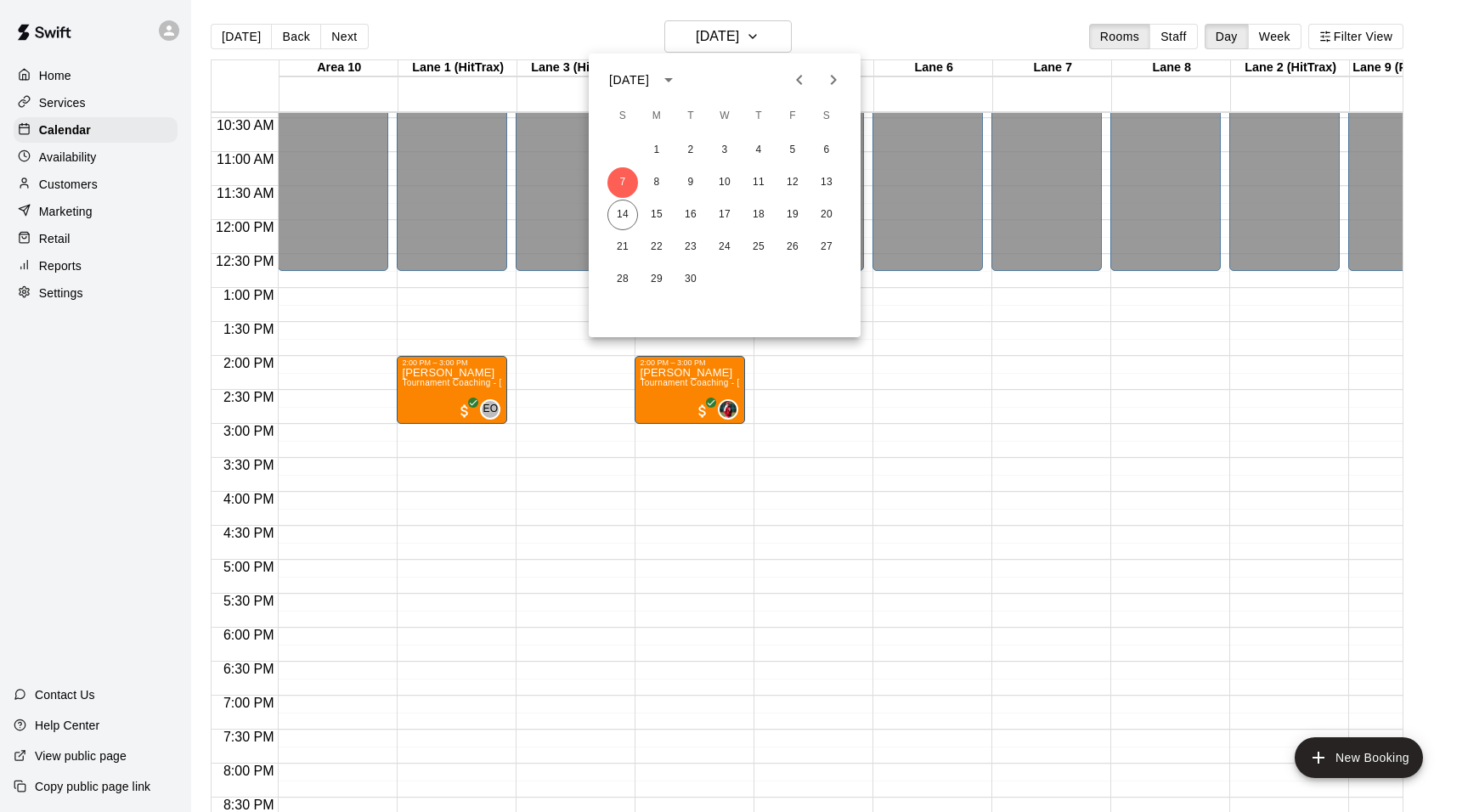
click at [777, 38] on div at bounding box center [734, 406] width 1468 height 812
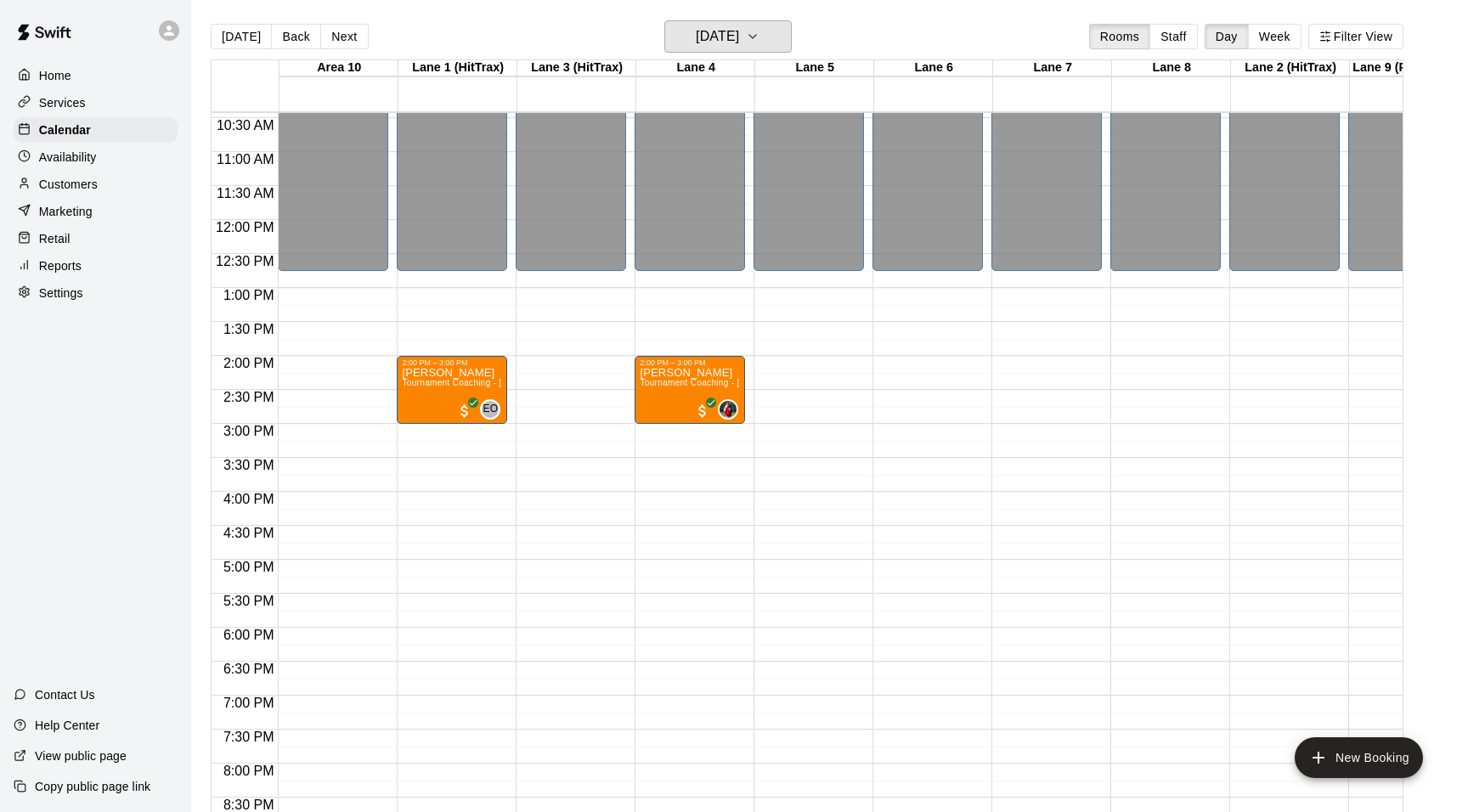
click at [756, 38] on icon "button" at bounding box center [753, 37] width 7 height 4
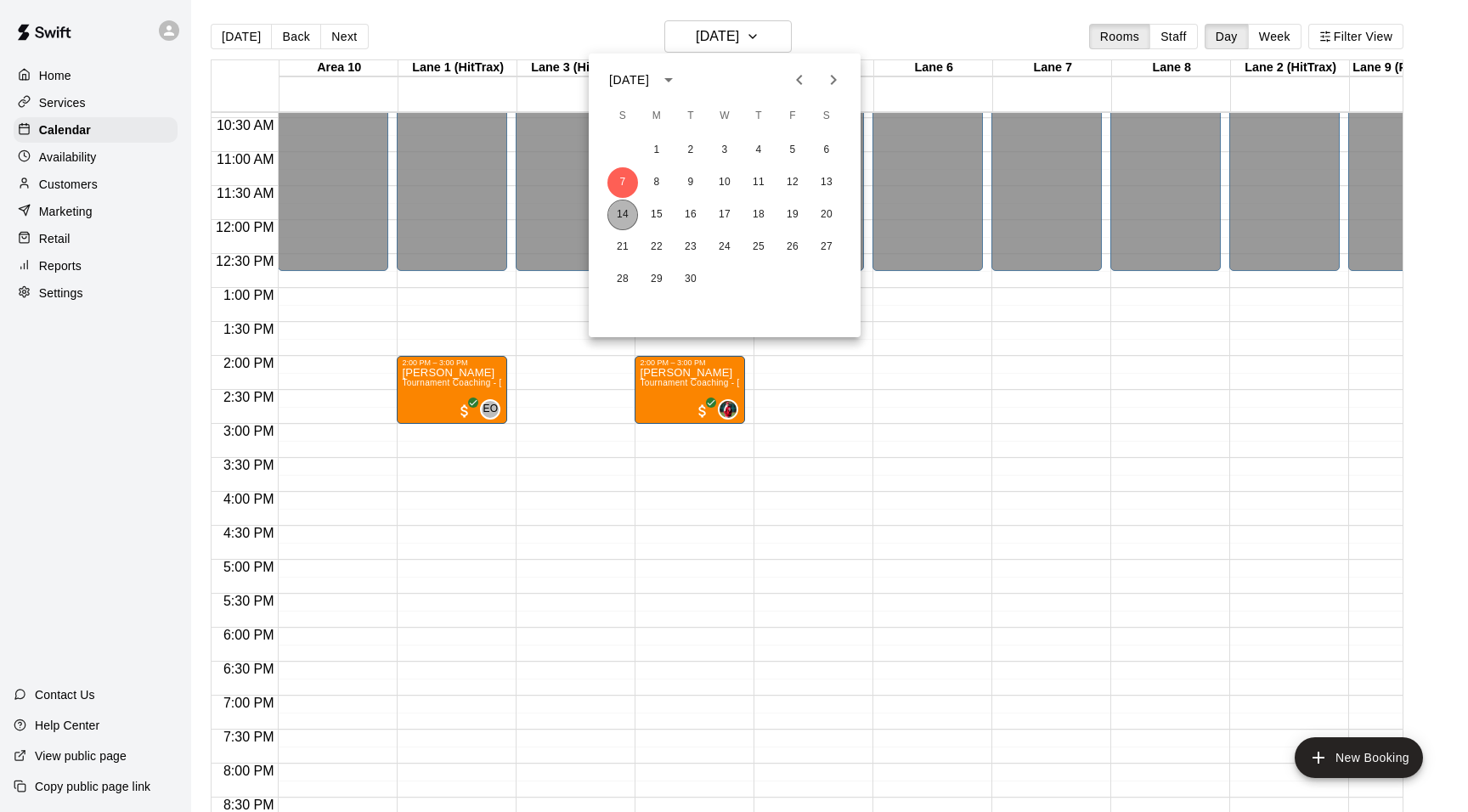
click at [630, 212] on button "14" at bounding box center [622, 214] width 31 height 31
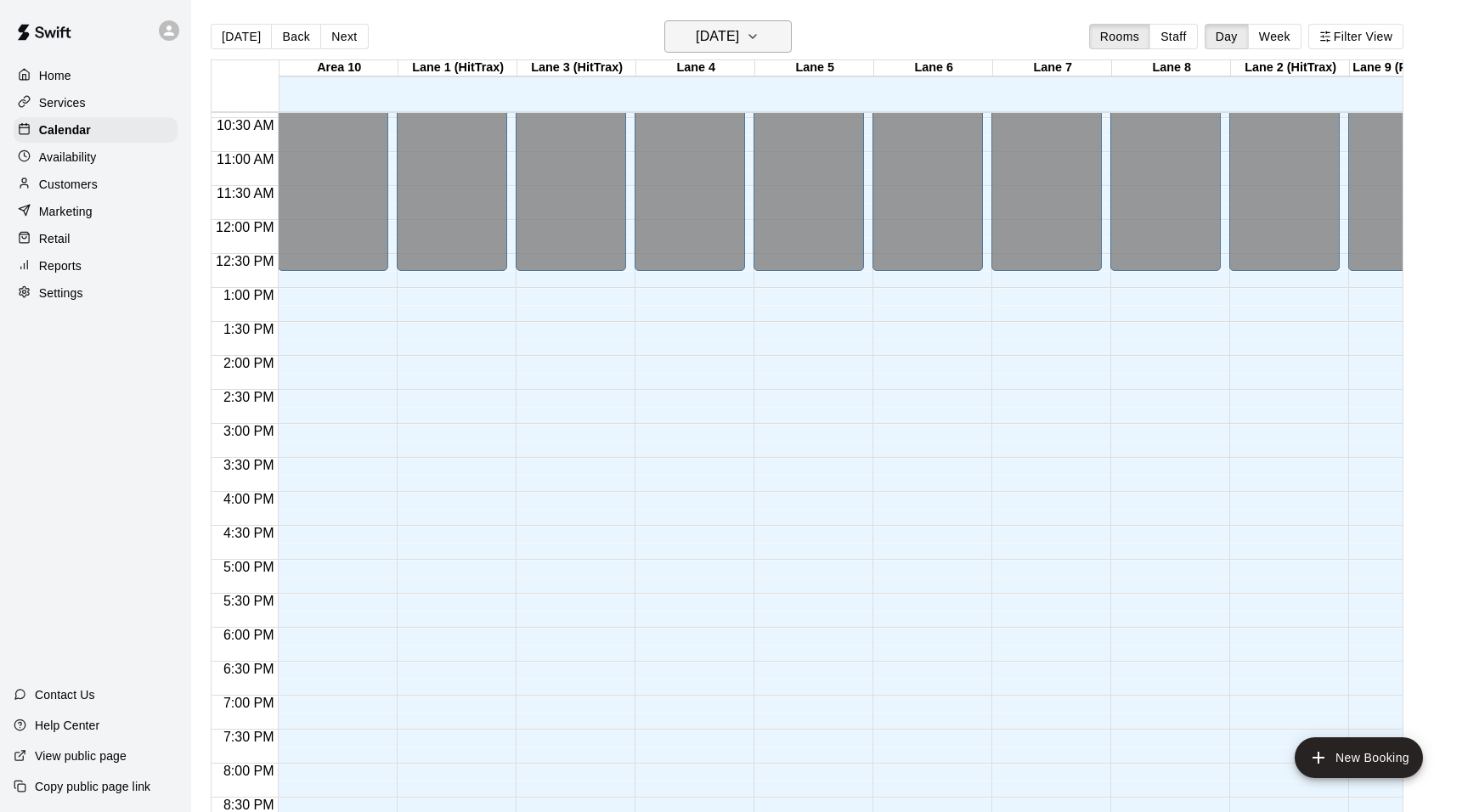
click at [760, 41] on icon "button" at bounding box center [752, 36] width 13 height 20
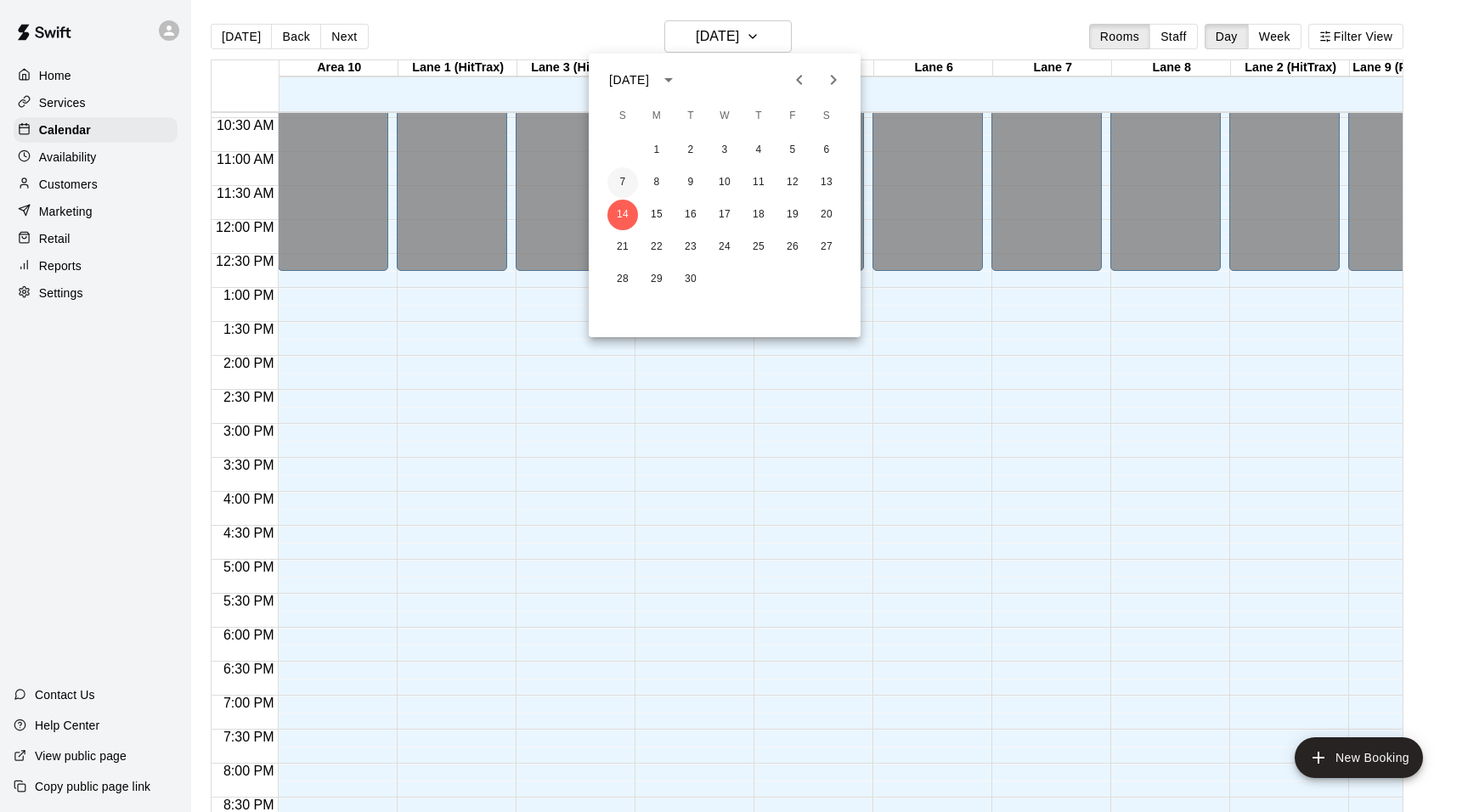
click at [631, 183] on button "7" at bounding box center [622, 183] width 31 height 31
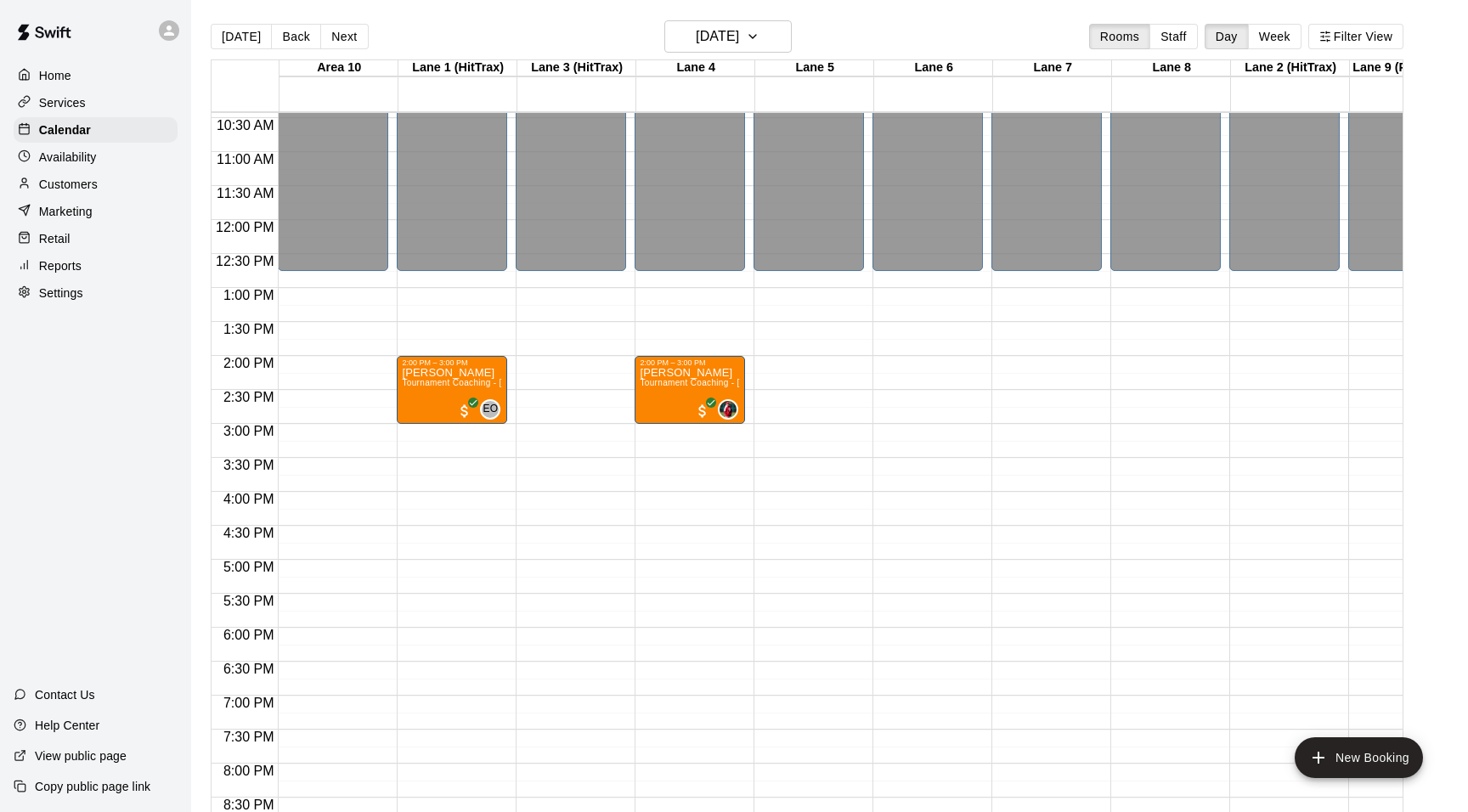
click at [101, 272] on div "Reports" at bounding box center [95, 265] width 164 height 26
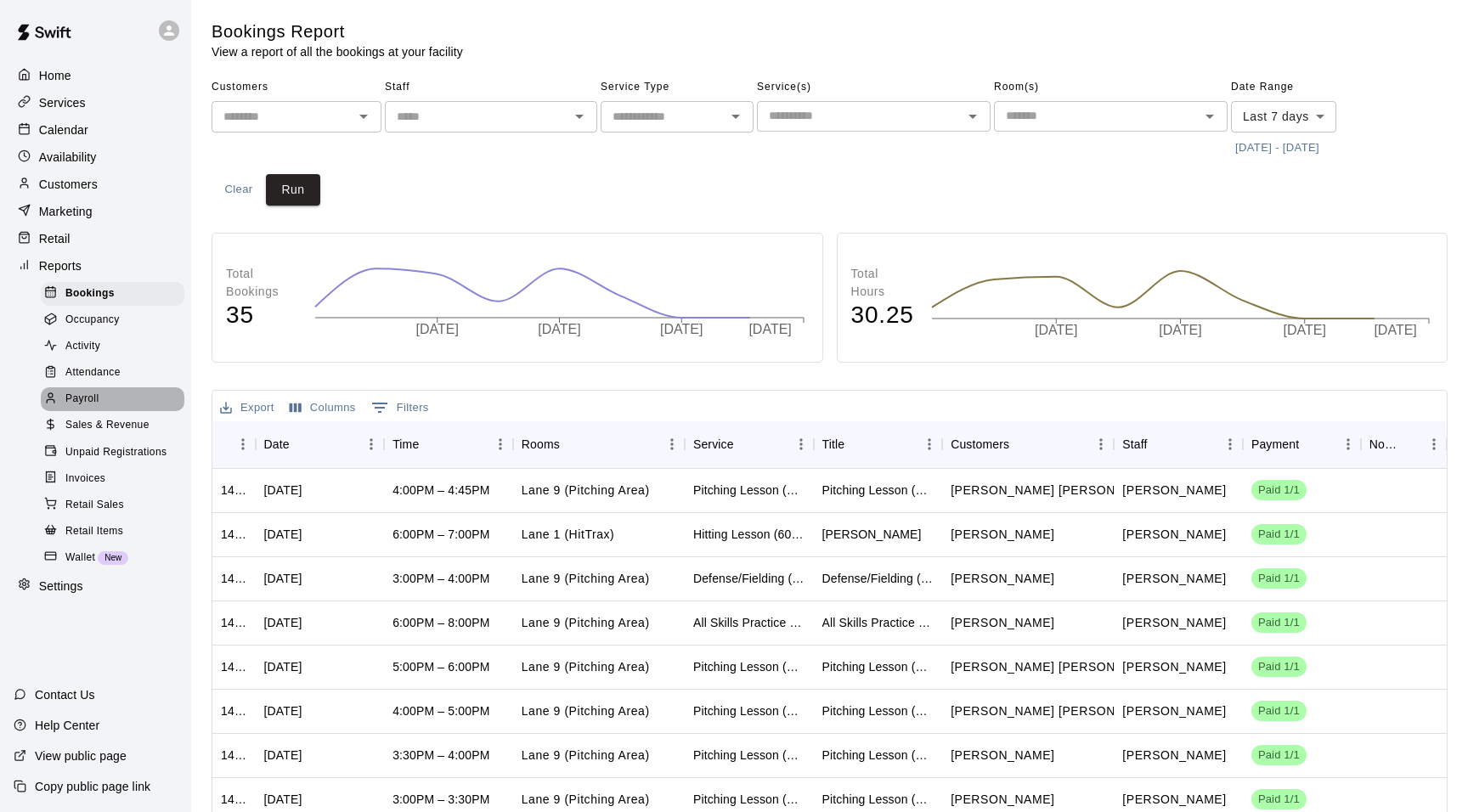
click at [98, 396] on span "Payroll" at bounding box center [82, 399] width 34 height 17
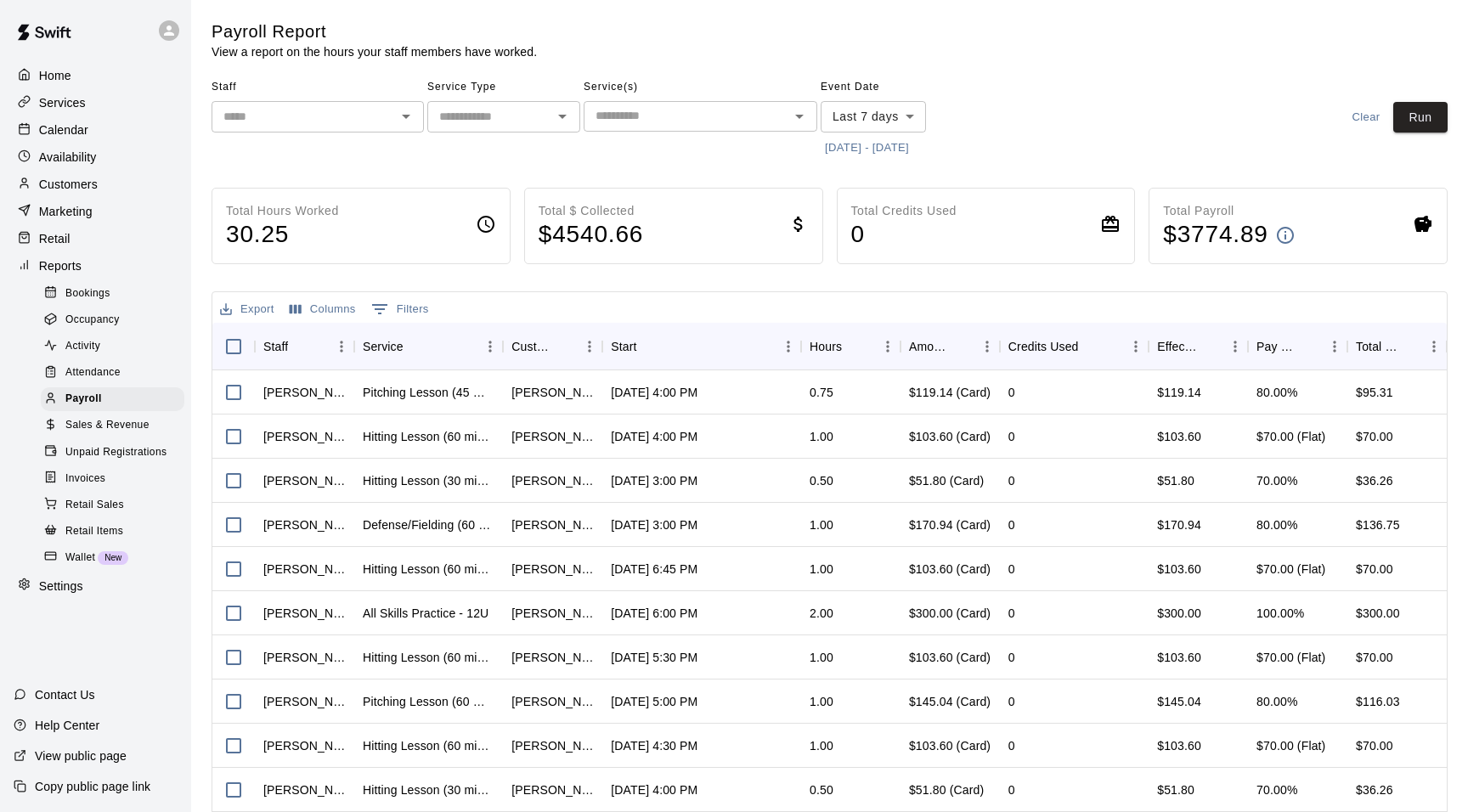
click at [406, 124] on icon "Open" at bounding box center [406, 115] width 20 height 20
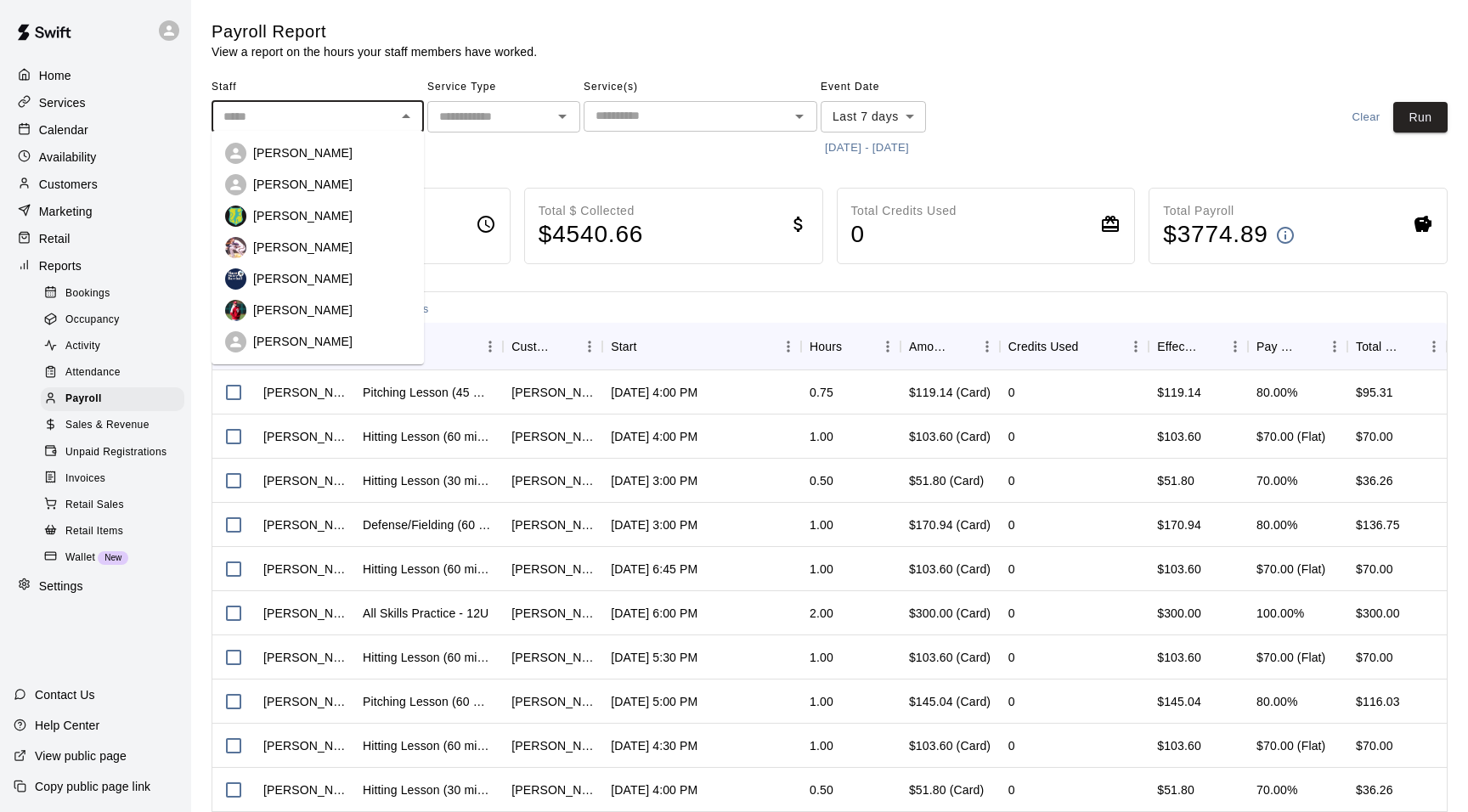
click at [379, 176] on div "[PERSON_NAME]" at bounding box center [332, 184] width 157 height 17
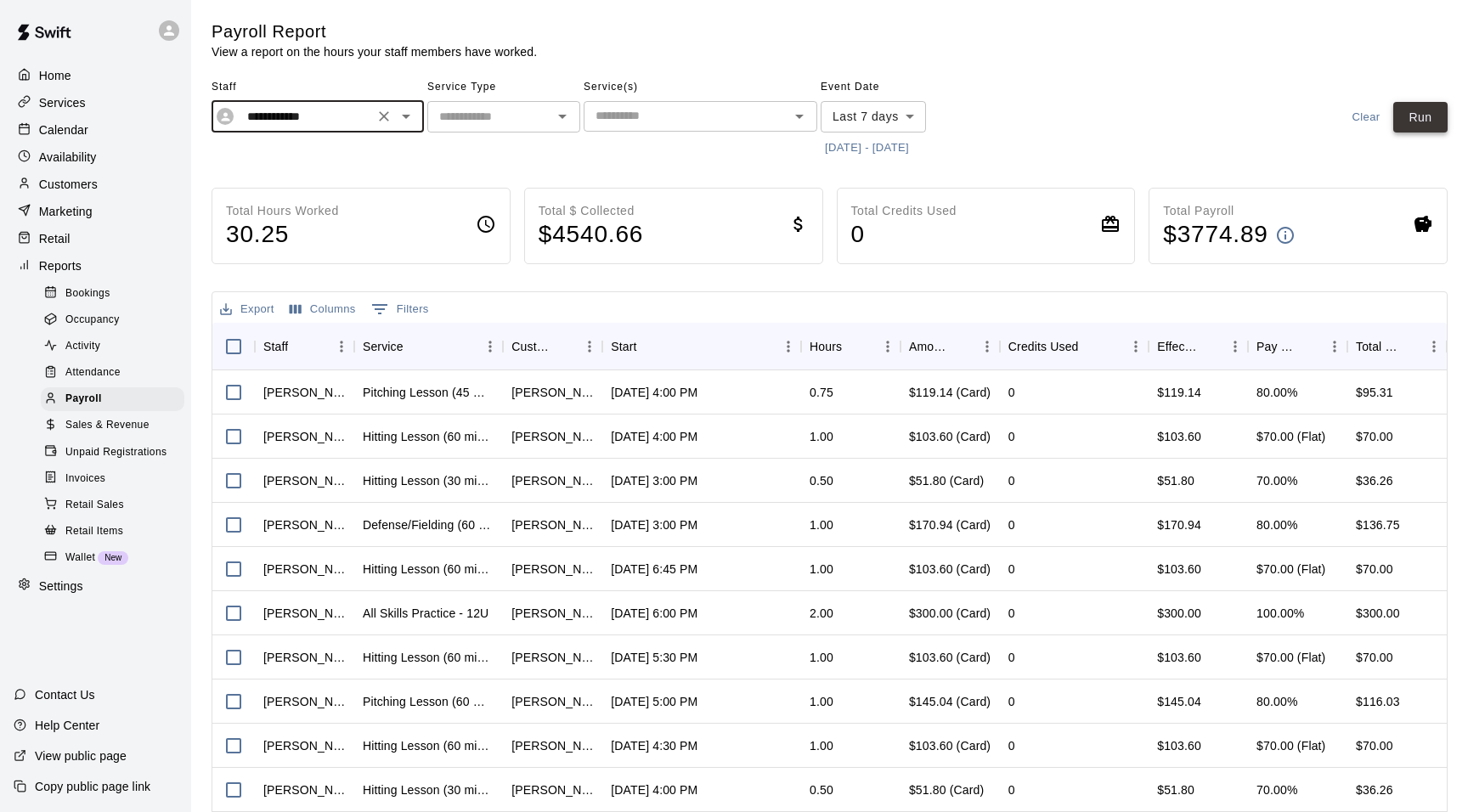
click at [1434, 112] on button "Run" at bounding box center [1421, 118] width 55 height 32
click at [411, 117] on icon "Open" at bounding box center [406, 115] width 20 height 20
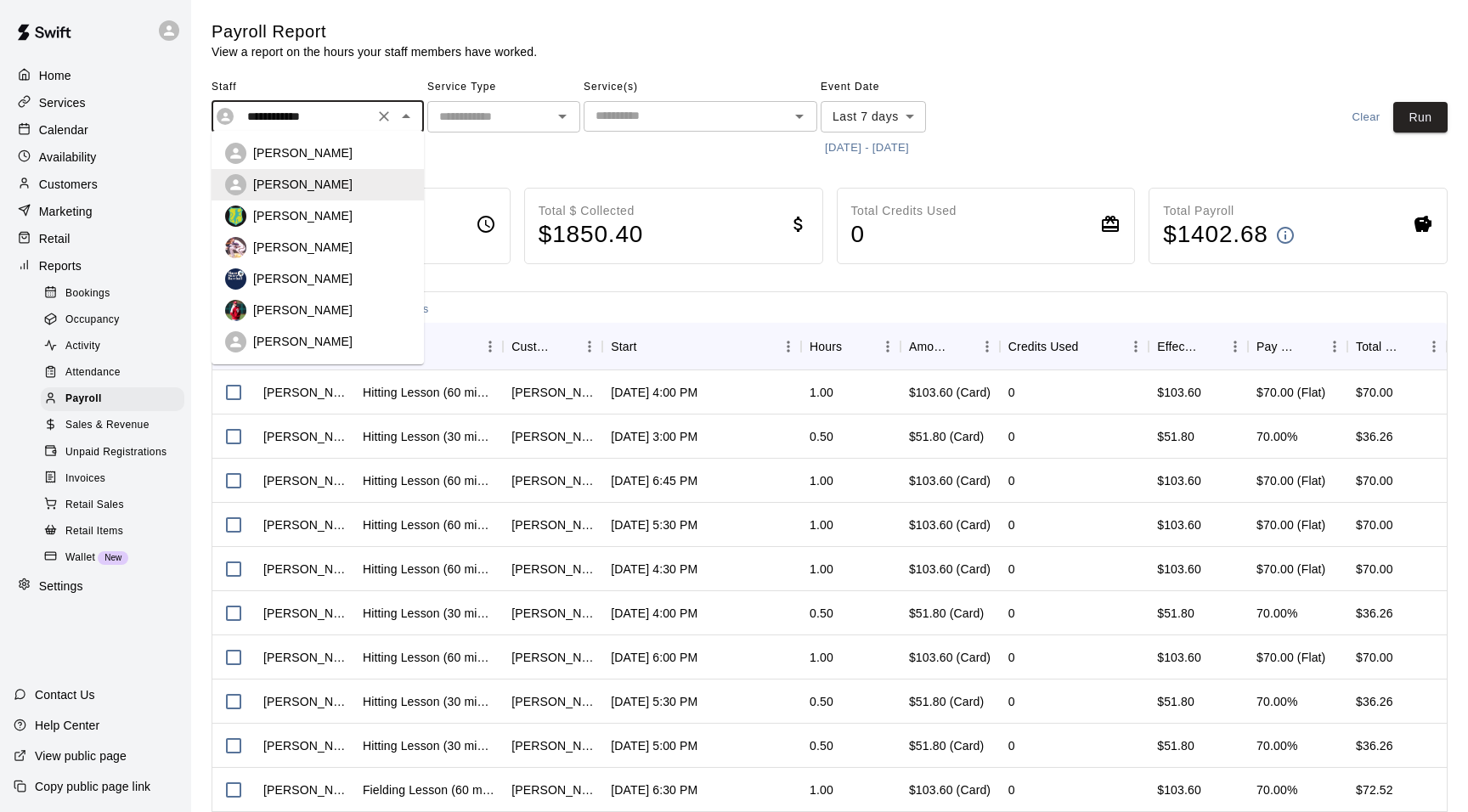
click at [353, 296] on li "[PERSON_NAME]" at bounding box center [317, 310] width 212 height 32
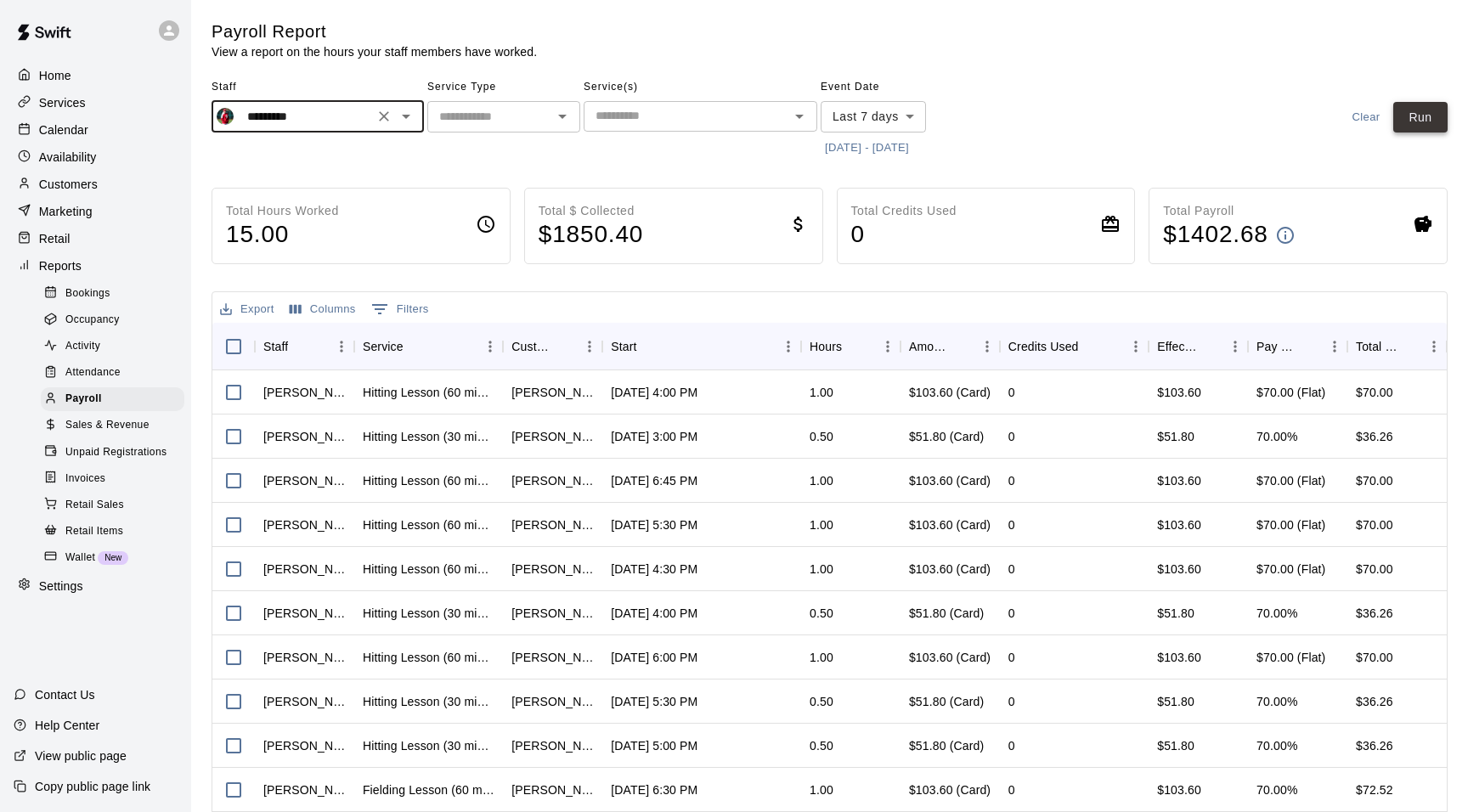
click at [1405, 115] on button "Run" at bounding box center [1421, 118] width 55 height 32
click at [412, 114] on icon "Open" at bounding box center [406, 115] width 20 height 20
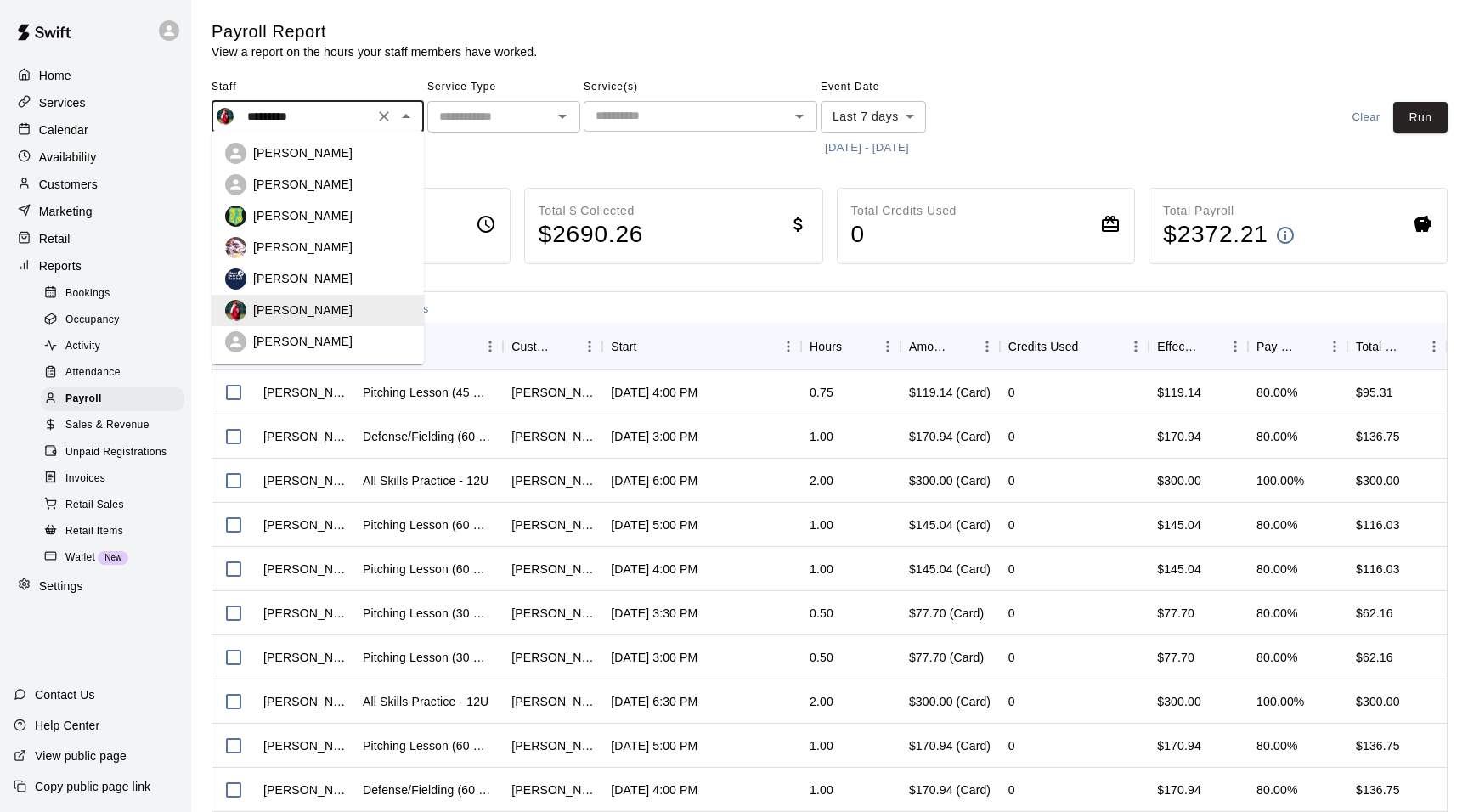
click at [380, 176] on div "[PERSON_NAME]" at bounding box center [332, 184] width 157 height 17
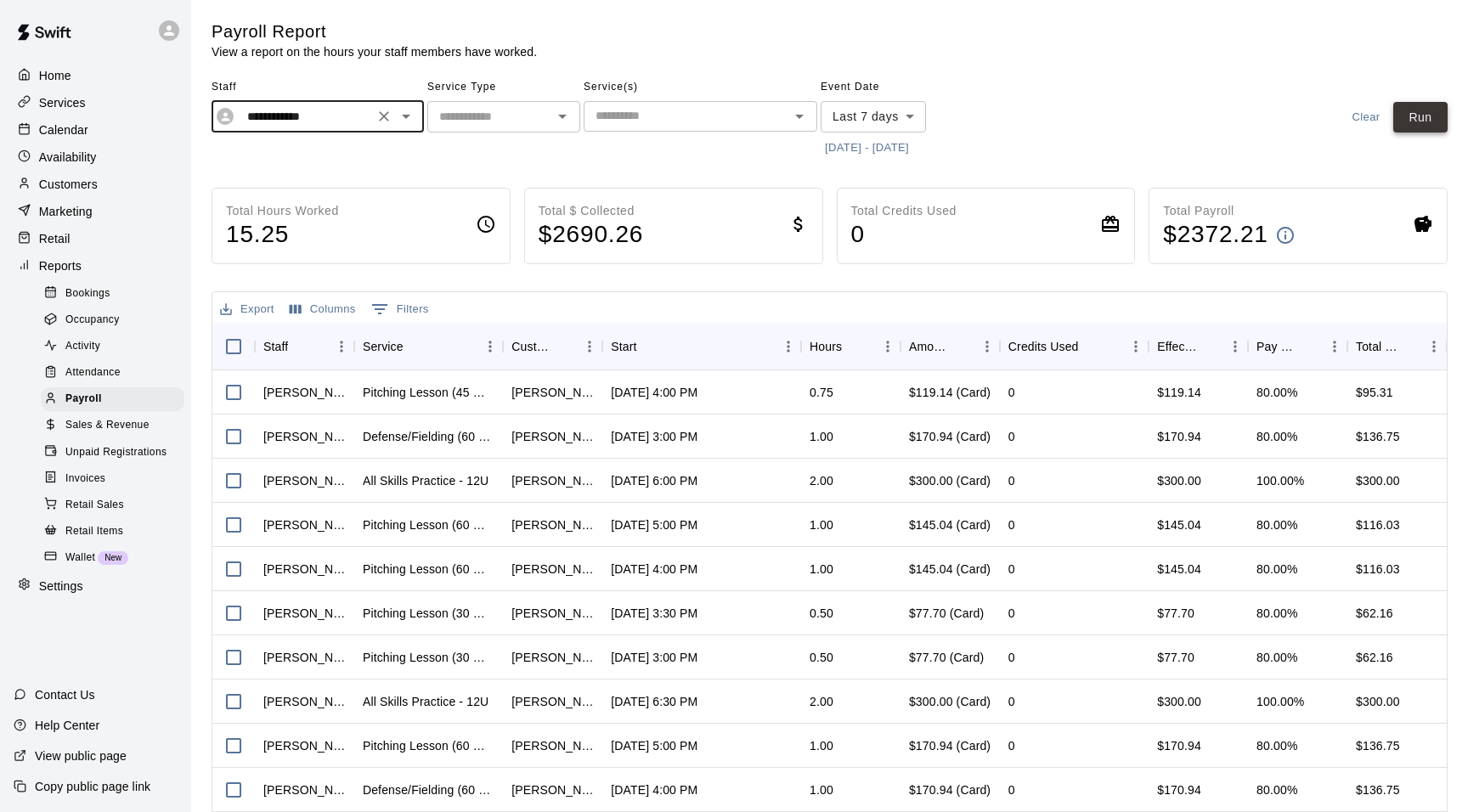
click at [1416, 120] on button "Run" at bounding box center [1421, 118] width 55 height 32
click at [403, 110] on icon "Open" at bounding box center [406, 115] width 20 height 20
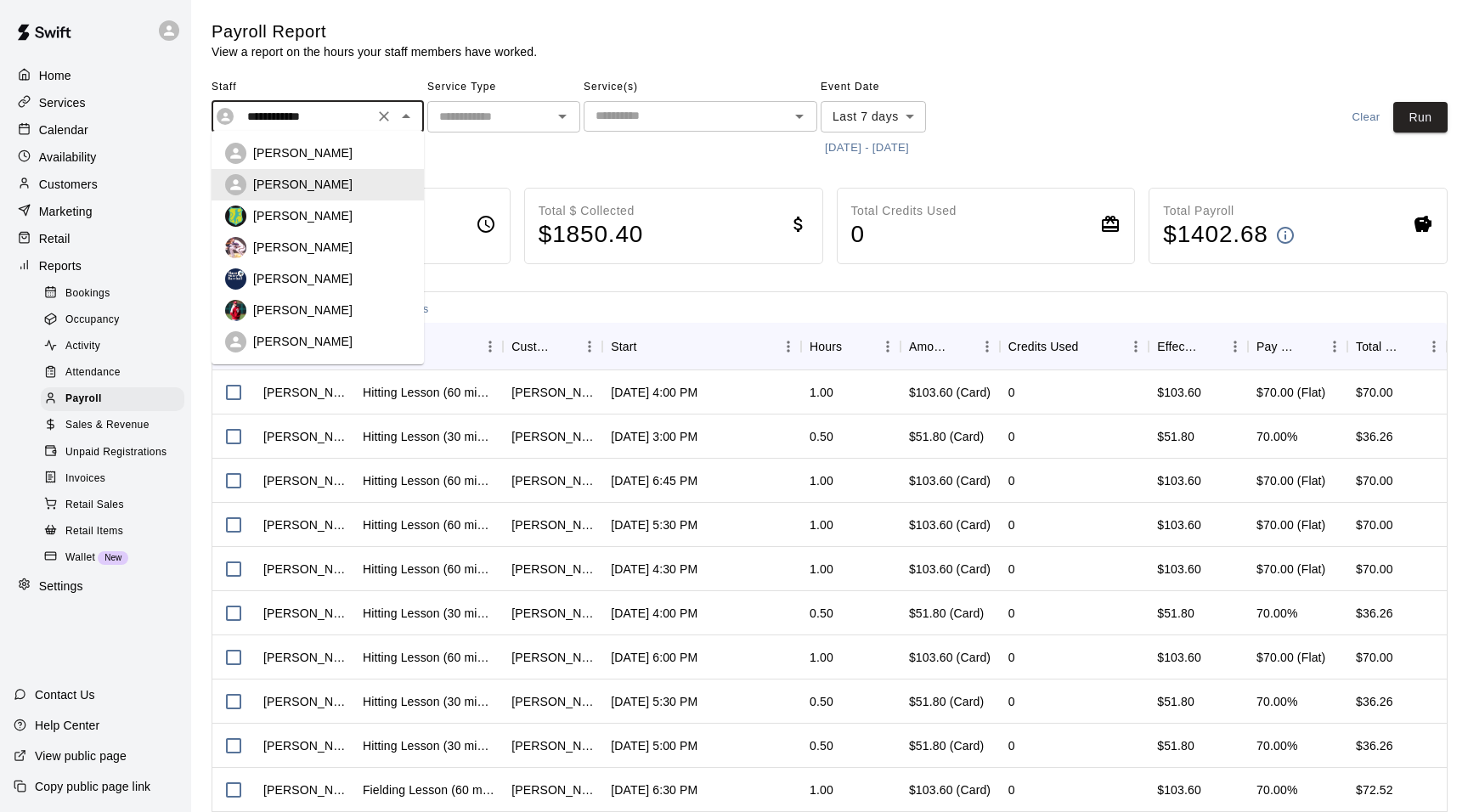
click at [461, 143] on div "Service Type ​" at bounding box center [503, 117] width 153 height 87
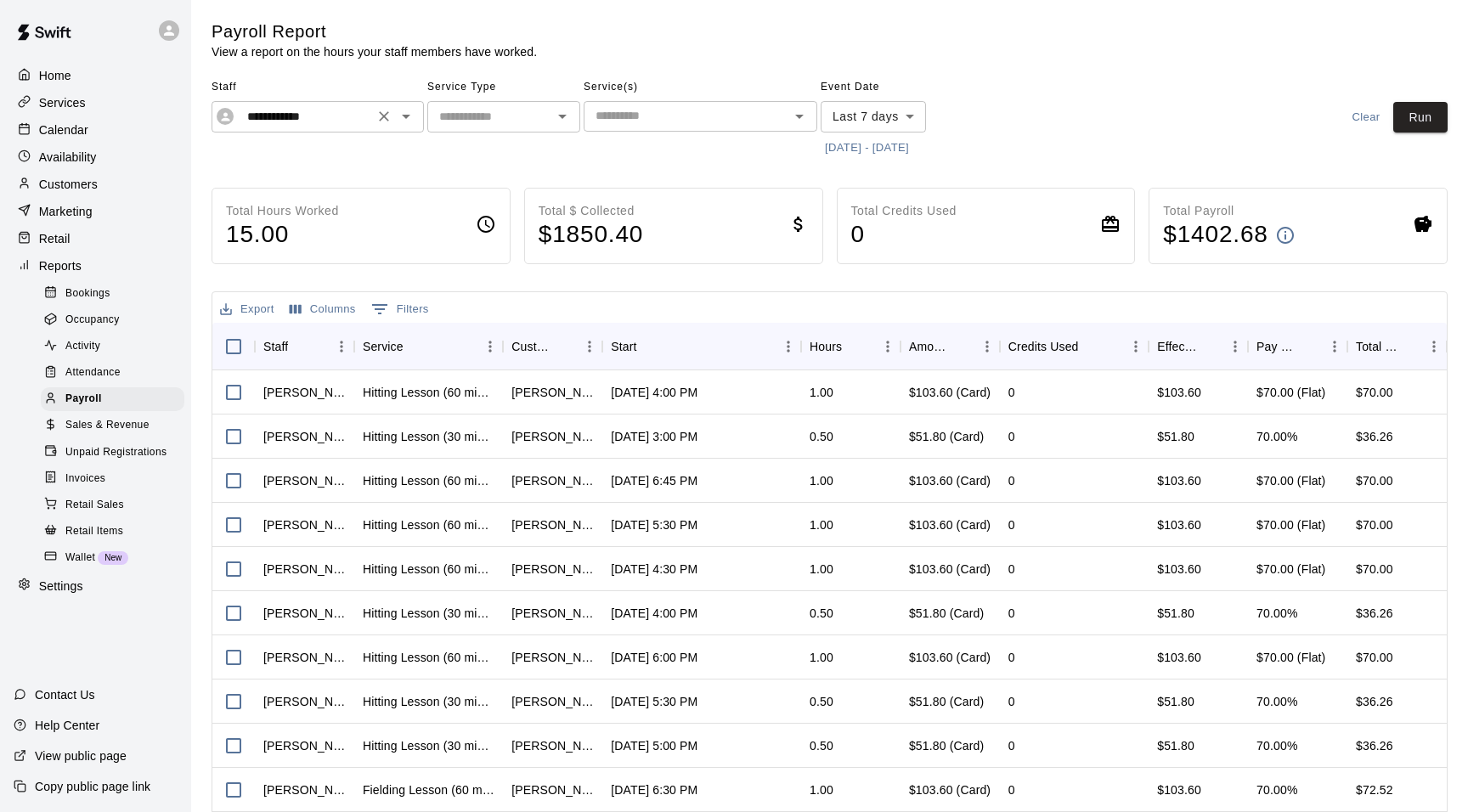
click at [409, 111] on icon "Open" at bounding box center [406, 115] width 20 height 20
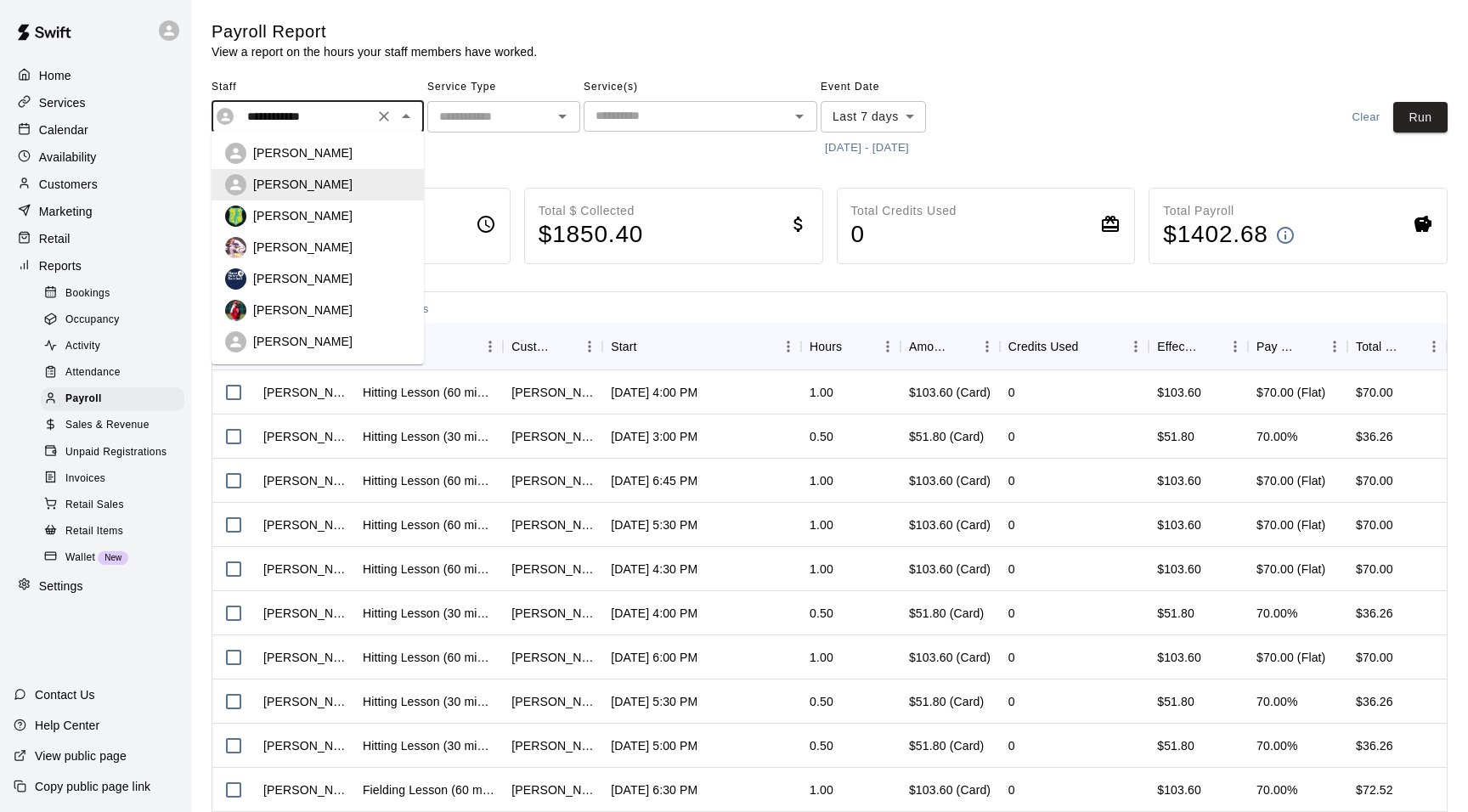
click at [337, 302] on div "[PERSON_NAME]" at bounding box center [332, 309] width 157 height 17
type input "*********"
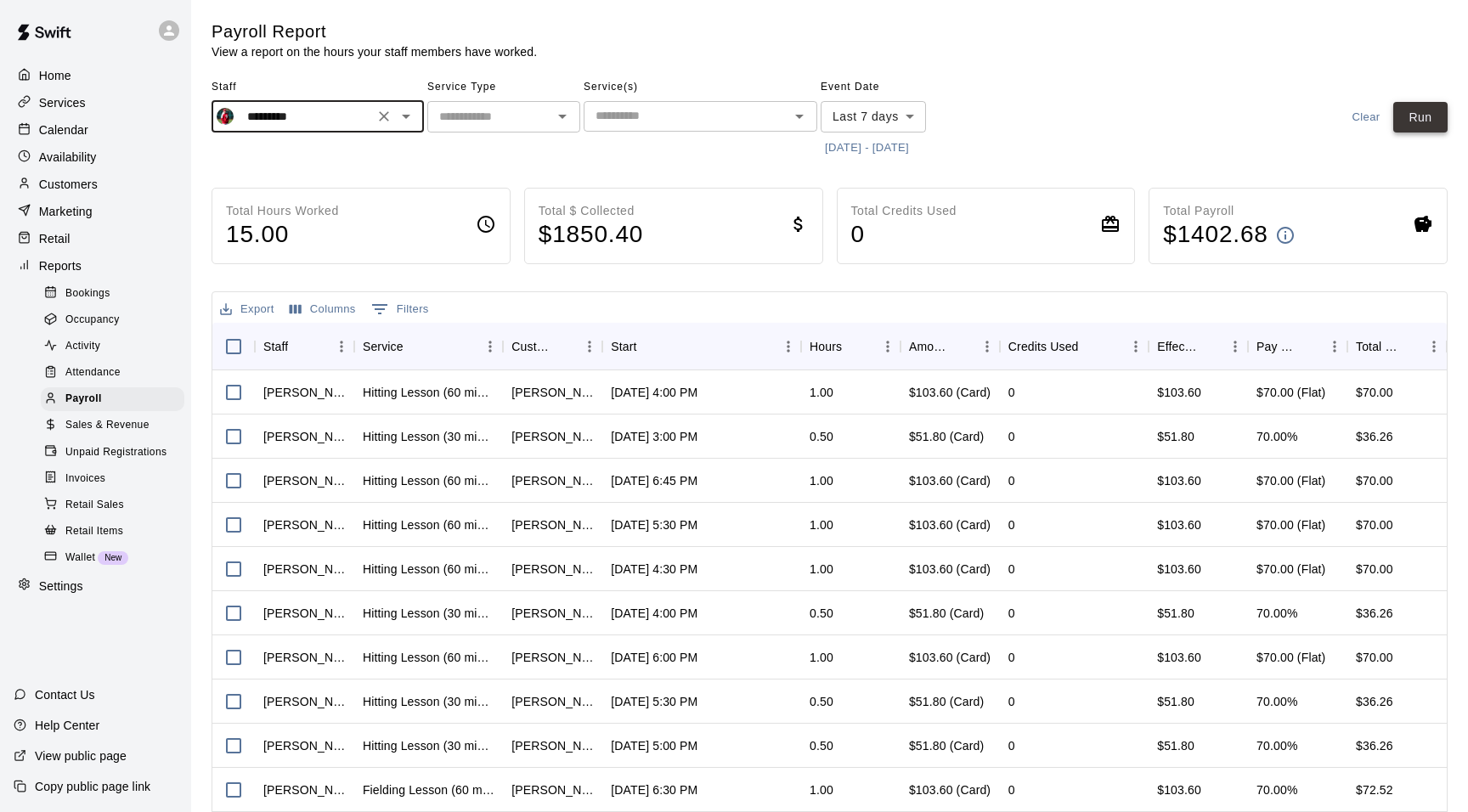
click at [1432, 106] on button "Run" at bounding box center [1421, 118] width 55 height 32
